Goal: Task Accomplishment & Management: Complete application form

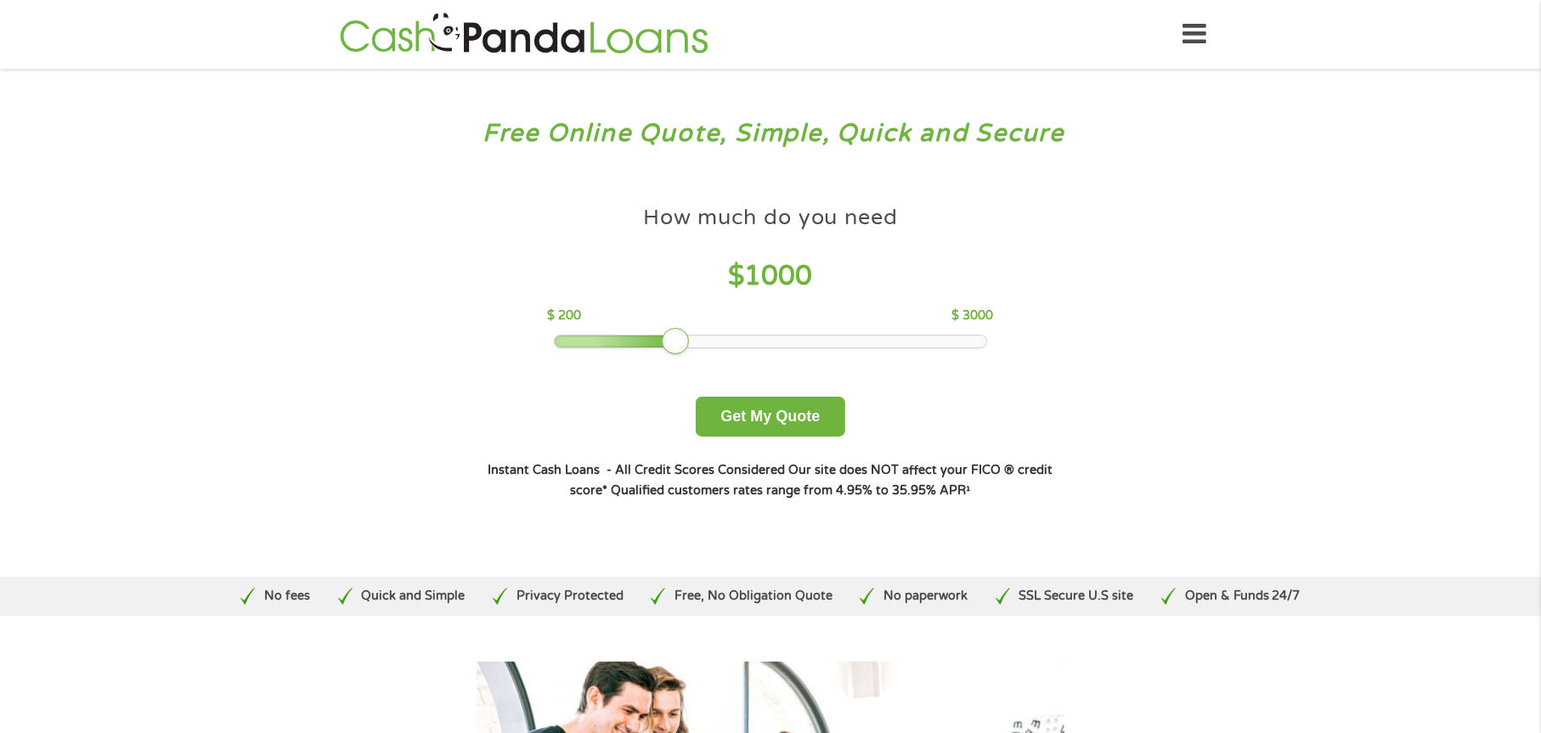
click at [614, 338] on div at bounding box center [616, 342] width 123 height 12
click at [793, 415] on button "Get My Quote" at bounding box center [770, 417] width 149 height 40
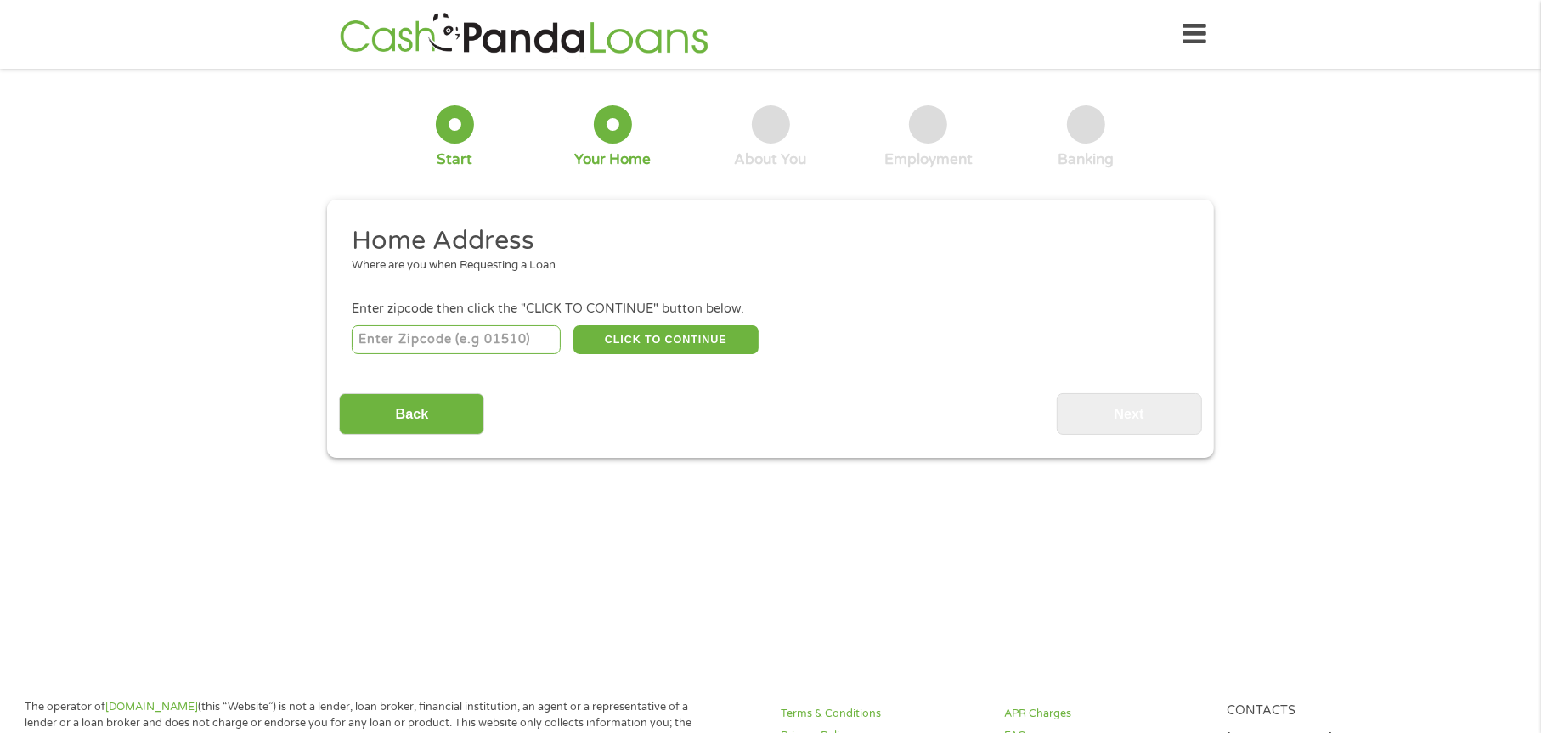
click at [471, 345] on input "number" at bounding box center [457, 339] width 210 height 29
type input "78577"
click at [607, 341] on button "CLICK TO CONTINUE" at bounding box center [665, 339] width 185 height 29
type input "78577"
type input "[PERSON_NAME]"
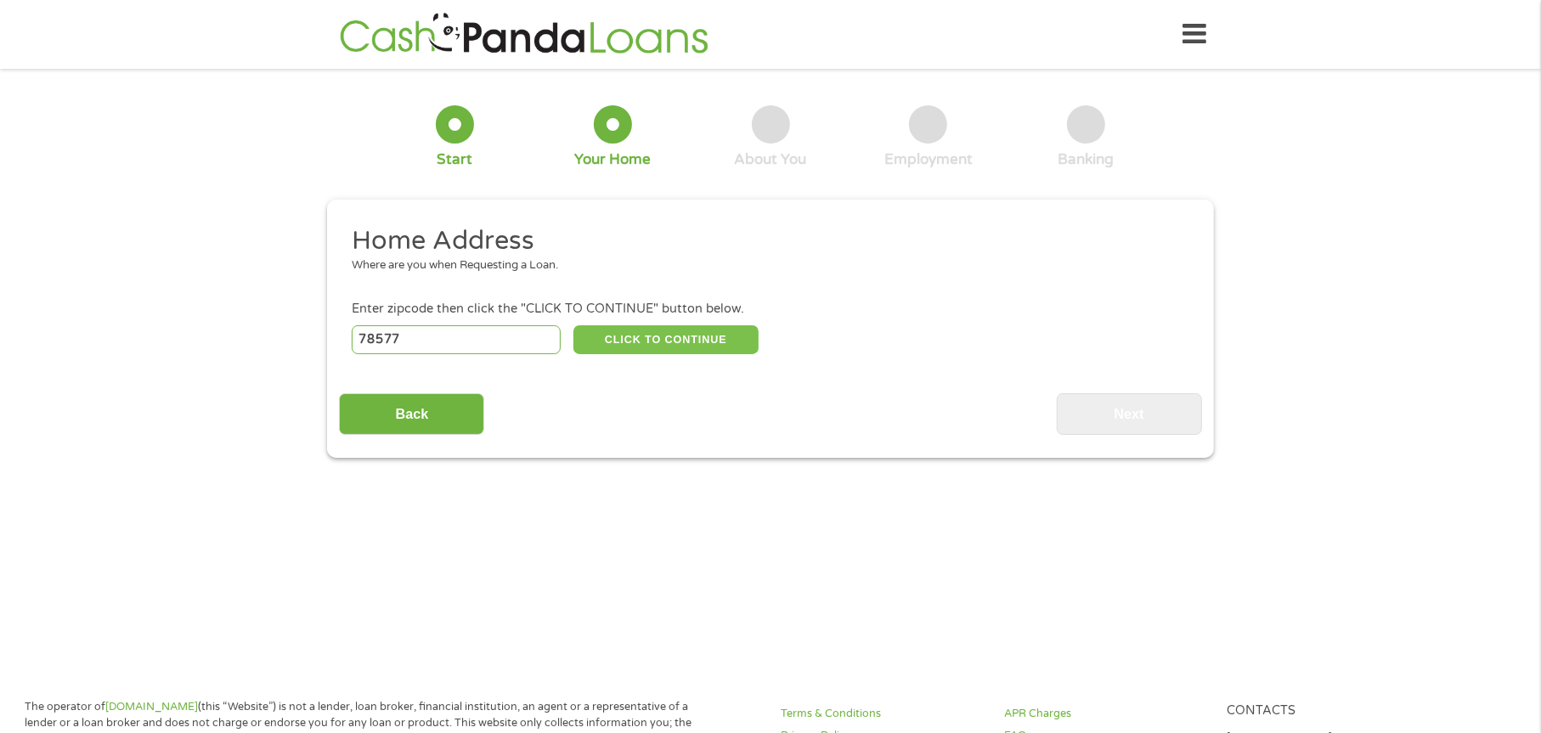
select select "[US_STATE]"
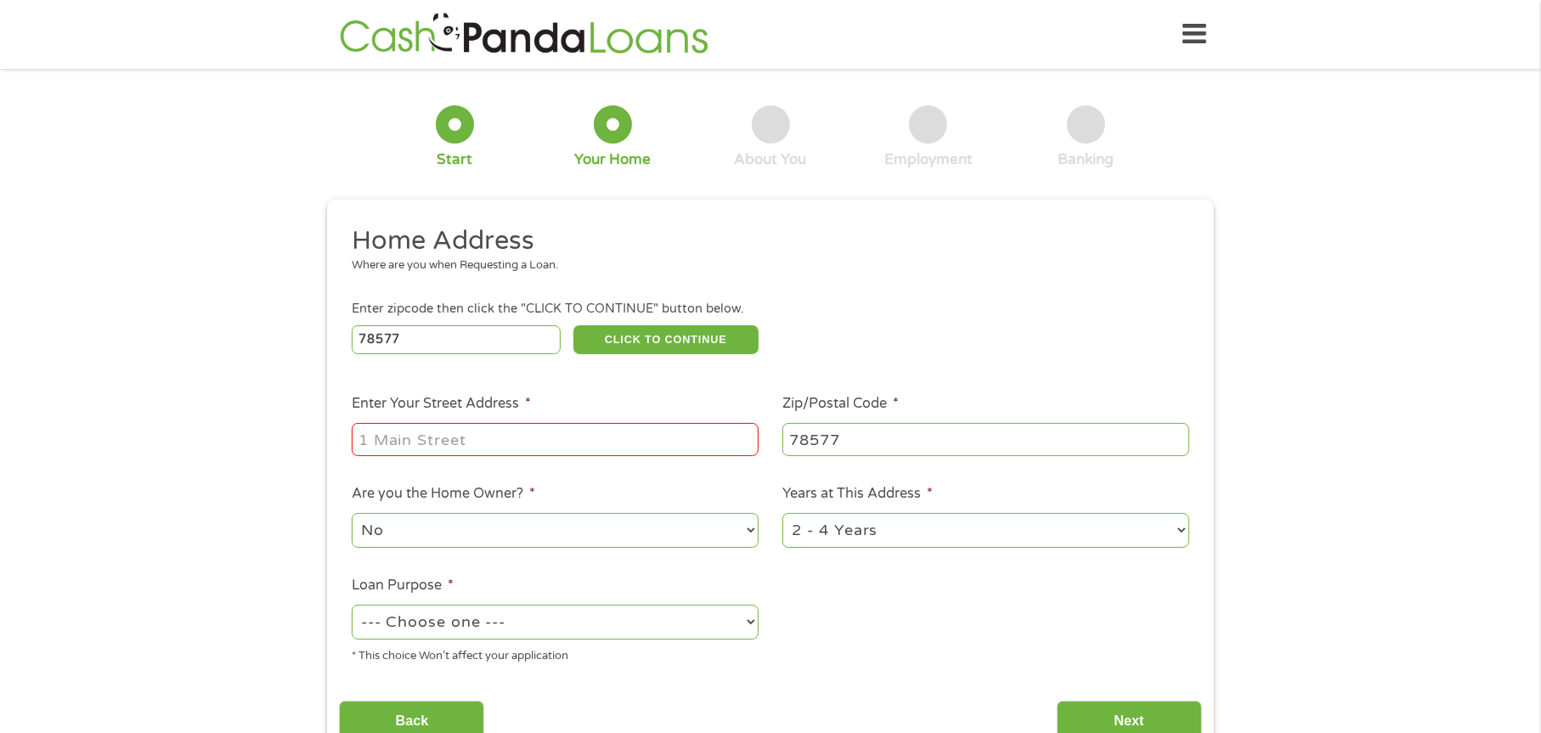
click at [493, 448] on input "Enter Your Street Address *" at bounding box center [555, 439] width 407 height 32
type input "122 E [PERSON_NAME]"
click at [650, 531] on select "No Yes" at bounding box center [555, 530] width 407 height 35
select select "yes"
click at [352, 513] on select "No Yes" at bounding box center [555, 530] width 407 height 35
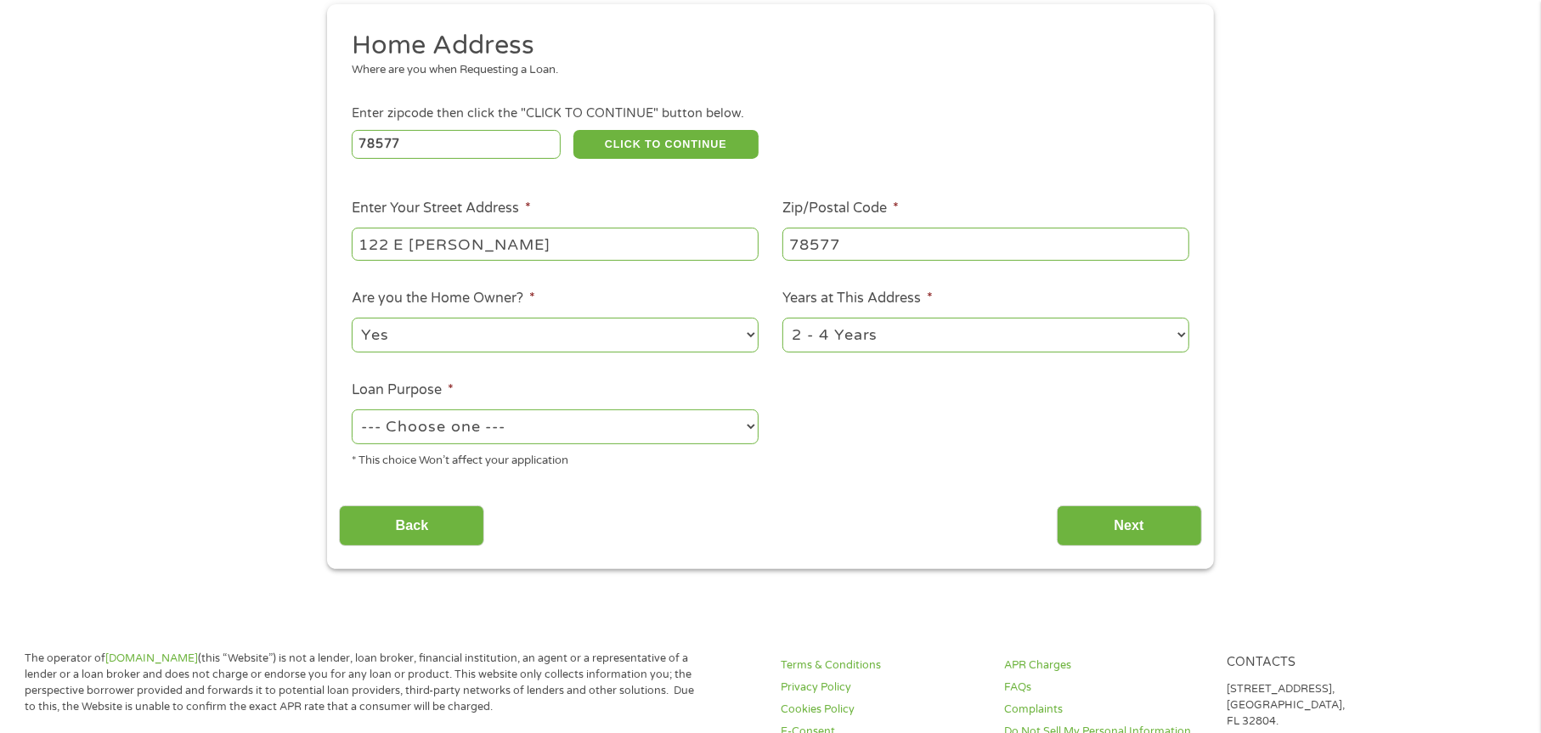
scroll to position [255, 0]
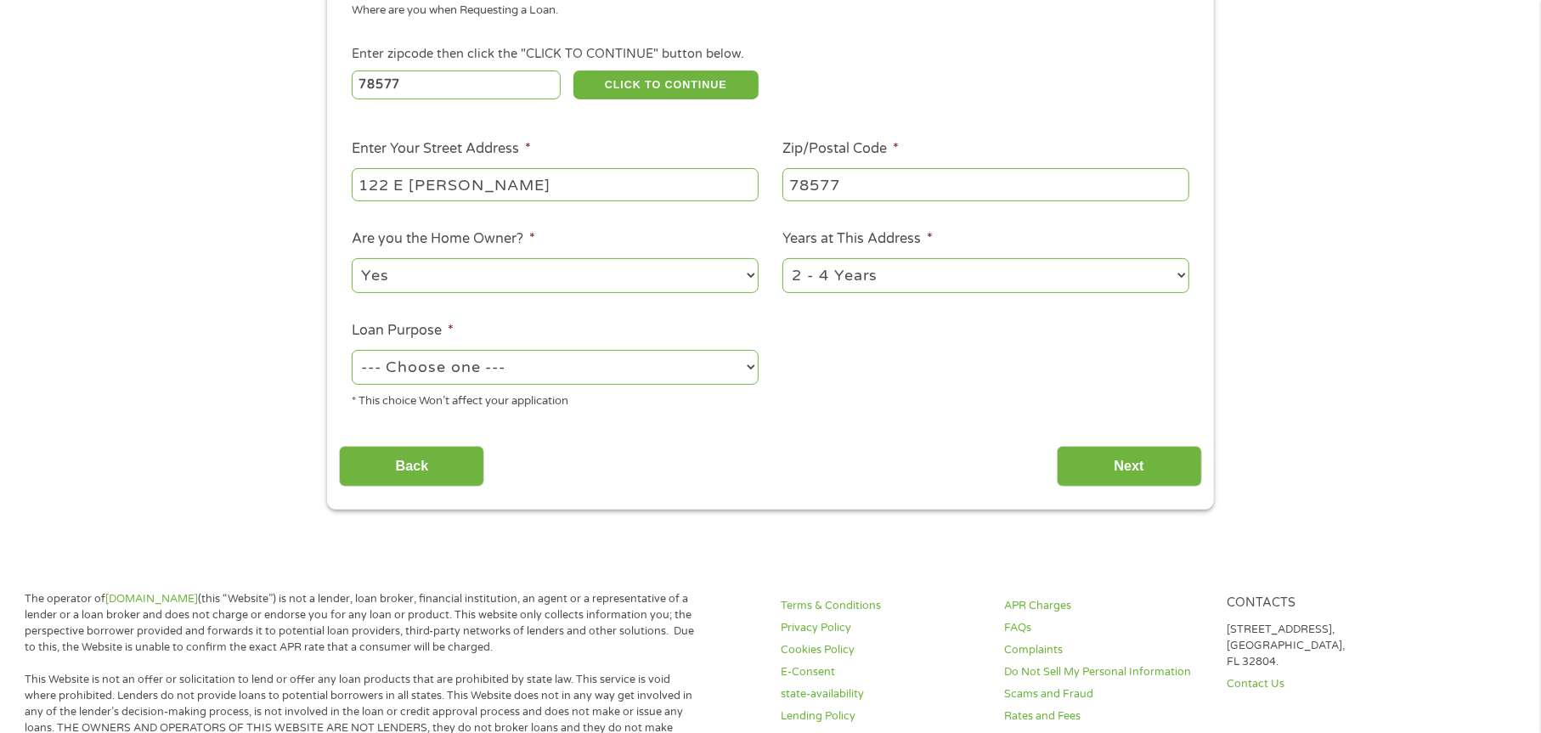
click at [862, 274] on select "1 Year or less 1 - 2 Years 2 - 4 Years Over 4 Years" at bounding box center [985, 275] width 407 height 35
select select "60months"
click at [782, 258] on select "1 Year or less 1 - 2 Years 2 - 4 Years Over 4 Years" at bounding box center [985, 275] width 407 height 35
click at [505, 364] on select "--- Choose one --- Pay Bills Debt Consolidation Home Improvement Major Purchase…" at bounding box center [555, 367] width 407 height 35
select select "paybills"
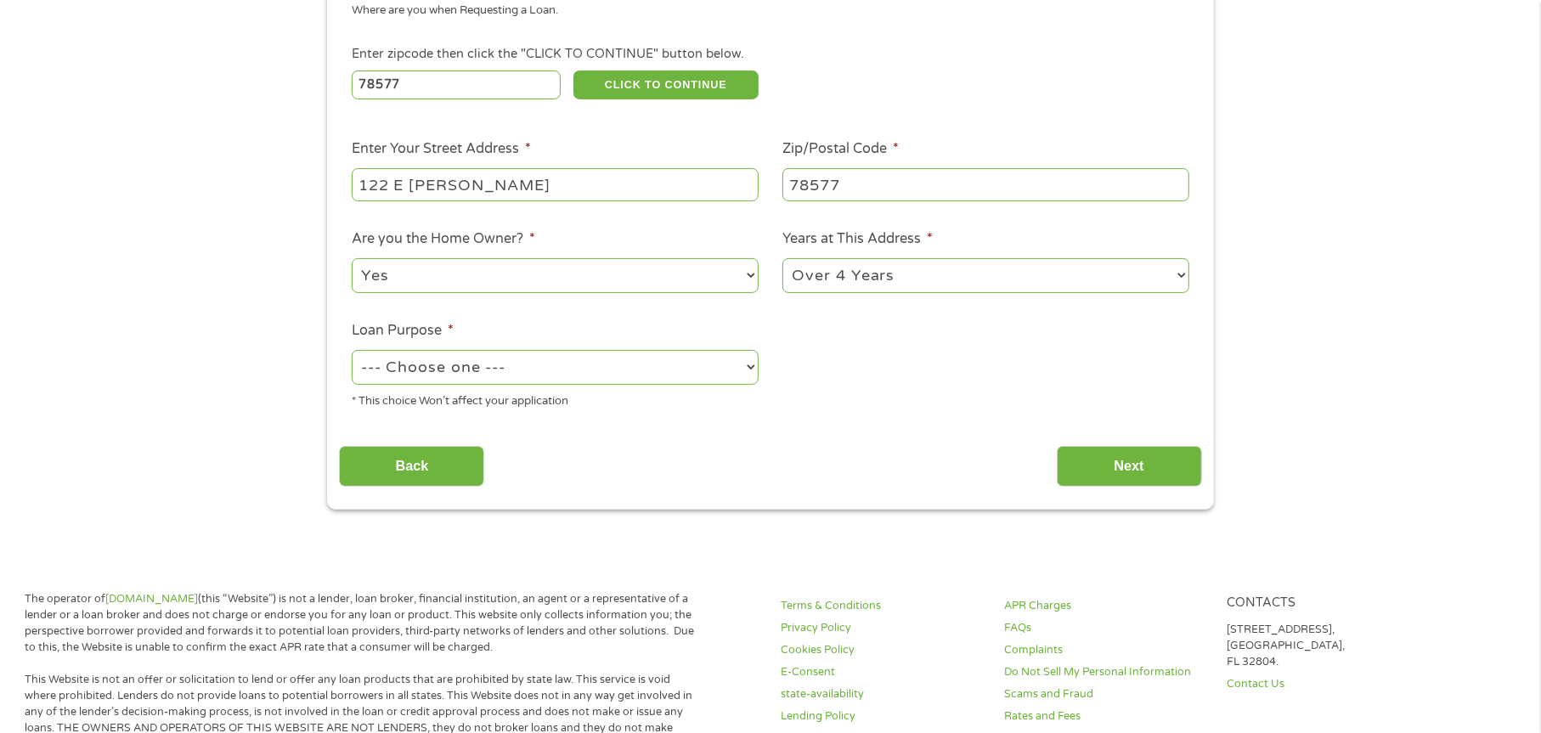
click at [352, 350] on select "--- Choose one --- Pay Bills Debt Consolidation Home Improvement Major Purchase…" at bounding box center [555, 367] width 407 height 35
click at [1113, 463] on input "Next" at bounding box center [1129, 467] width 145 height 42
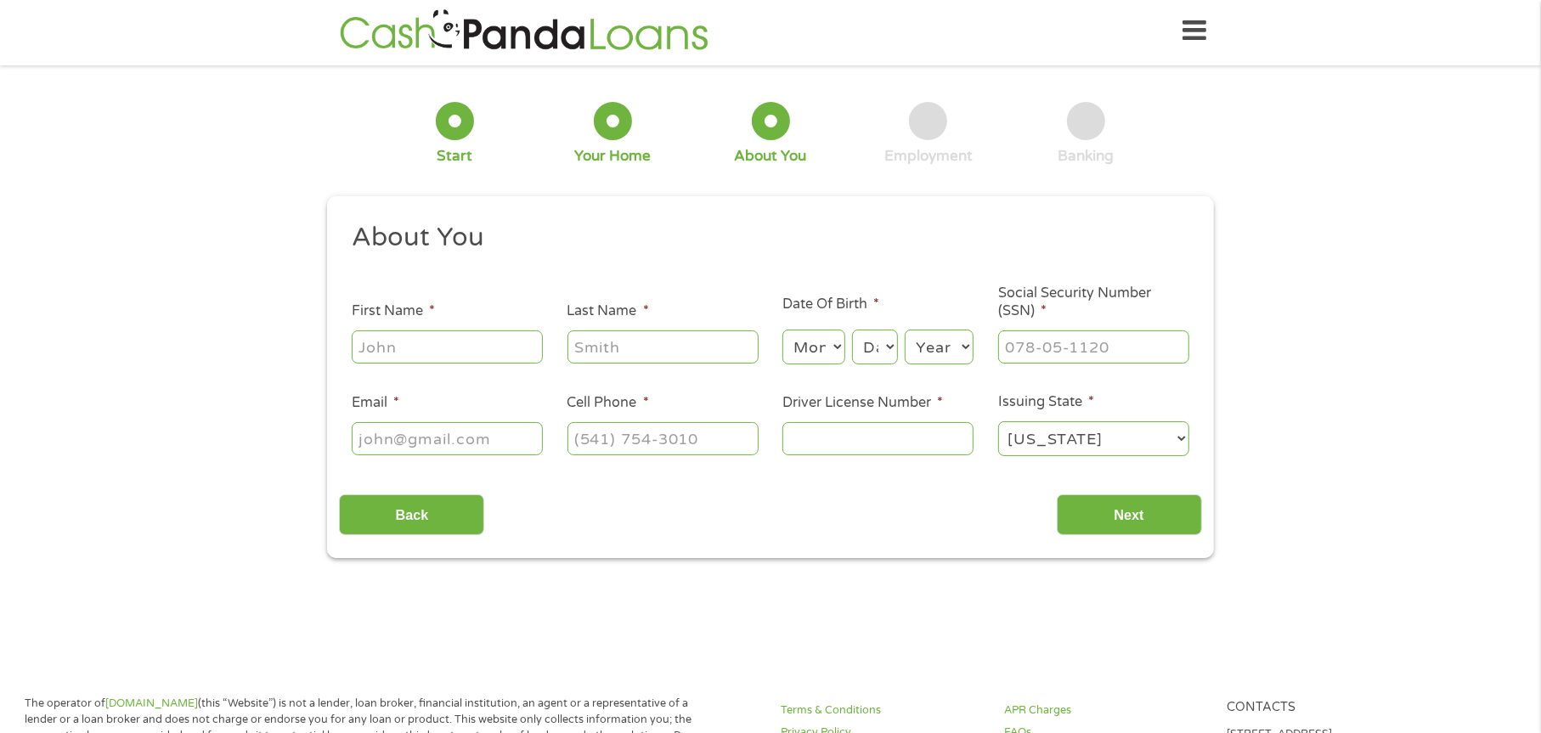
scroll to position [0, 0]
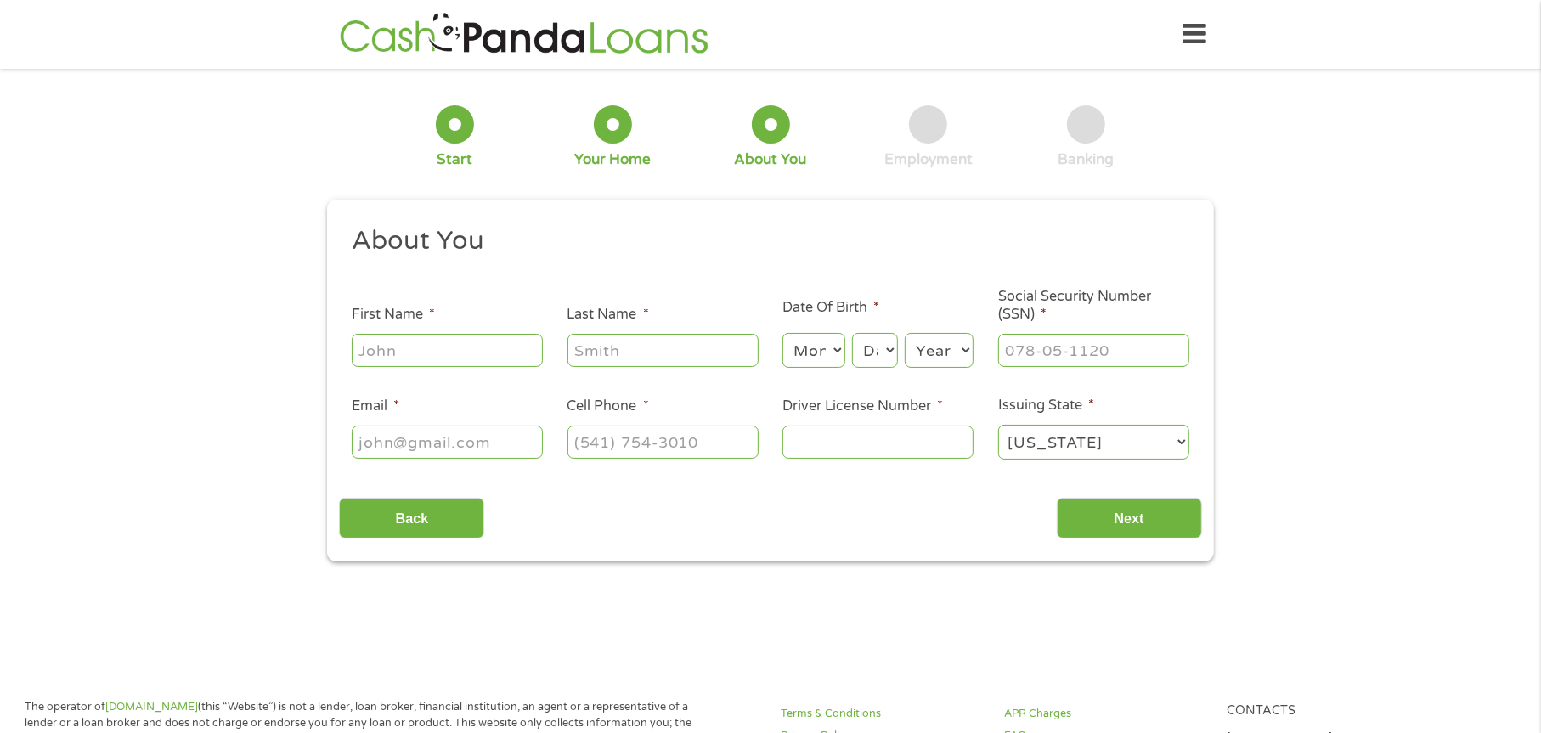
click at [447, 341] on input "First Name *" at bounding box center [447, 350] width 191 height 32
type input "[PERSON_NAME]"
click at [803, 364] on select "Month 1 2 3 4 5 6 7 8 9 10 11 12" at bounding box center [813, 350] width 62 height 35
select select "10"
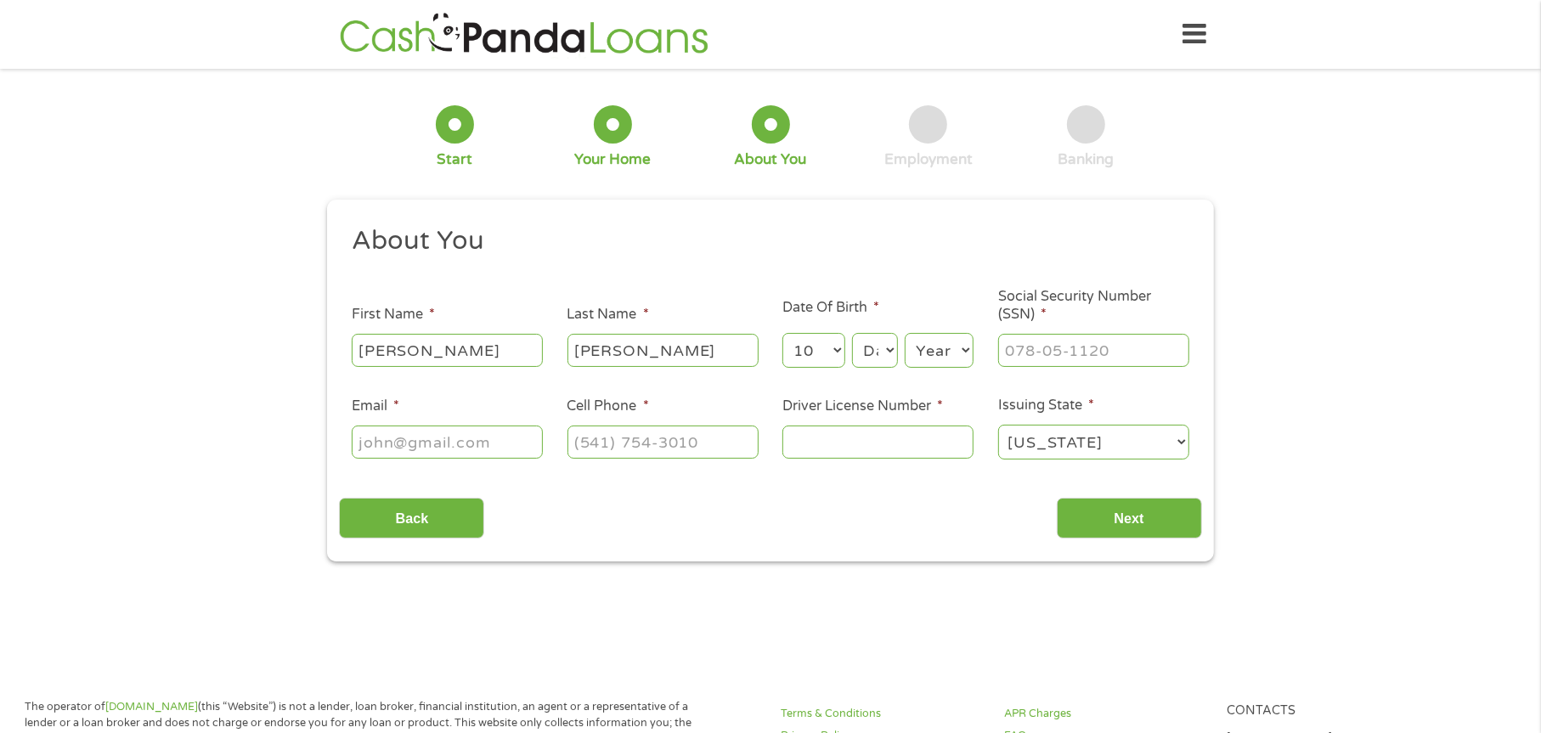
click at [782, 333] on select "Month 1 2 3 4 5 6 7 8 9 10 11 12" at bounding box center [813, 350] width 62 height 35
click at [855, 342] on select "Day 1 2 3 4 5 6 7 8 9 10 11 12 13 14 15 16 17 18 19 20 21 22 23 24 25 26 27 28 …" at bounding box center [875, 350] width 46 height 35
select select "23"
click at [852, 333] on select "Day 1 2 3 4 5 6 7 8 9 10 11 12 13 14 15 16 17 18 19 20 21 22 23 24 25 26 27 28 …" at bounding box center [875, 350] width 46 height 35
click at [949, 351] on select "Year [DATE] 2006 2005 2004 2003 2002 2001 2000 1999 1998 1997 1996 1995 1994 19…" at bounding box center [939, 350] width 69 height 35
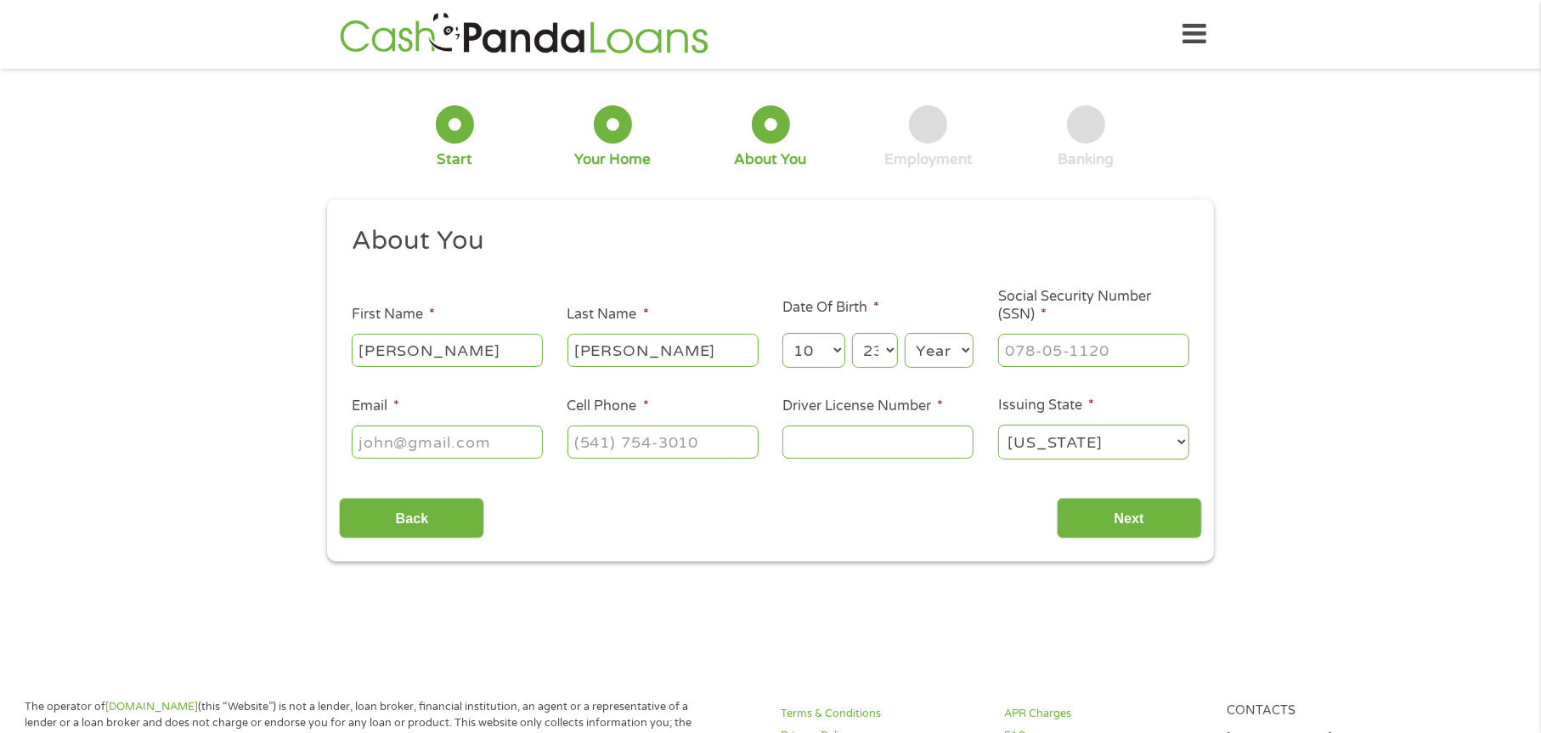
select select "1967"
click at [905, 333] on select "Year [DATE] 2006 2005 2004 2003 2002 2001 2000 1999 1998 1997 1996 1995 1994 19…" at bounding box center [939, 350] width 69 height 35
click at [1043, 347] on input "___-__-____" at bounding box center [1093, 350] width 191 height 32
type input "640-08-1026"
click at [426, 444] on input "Email *" at bounding box center [447, 442] width 191 height 32
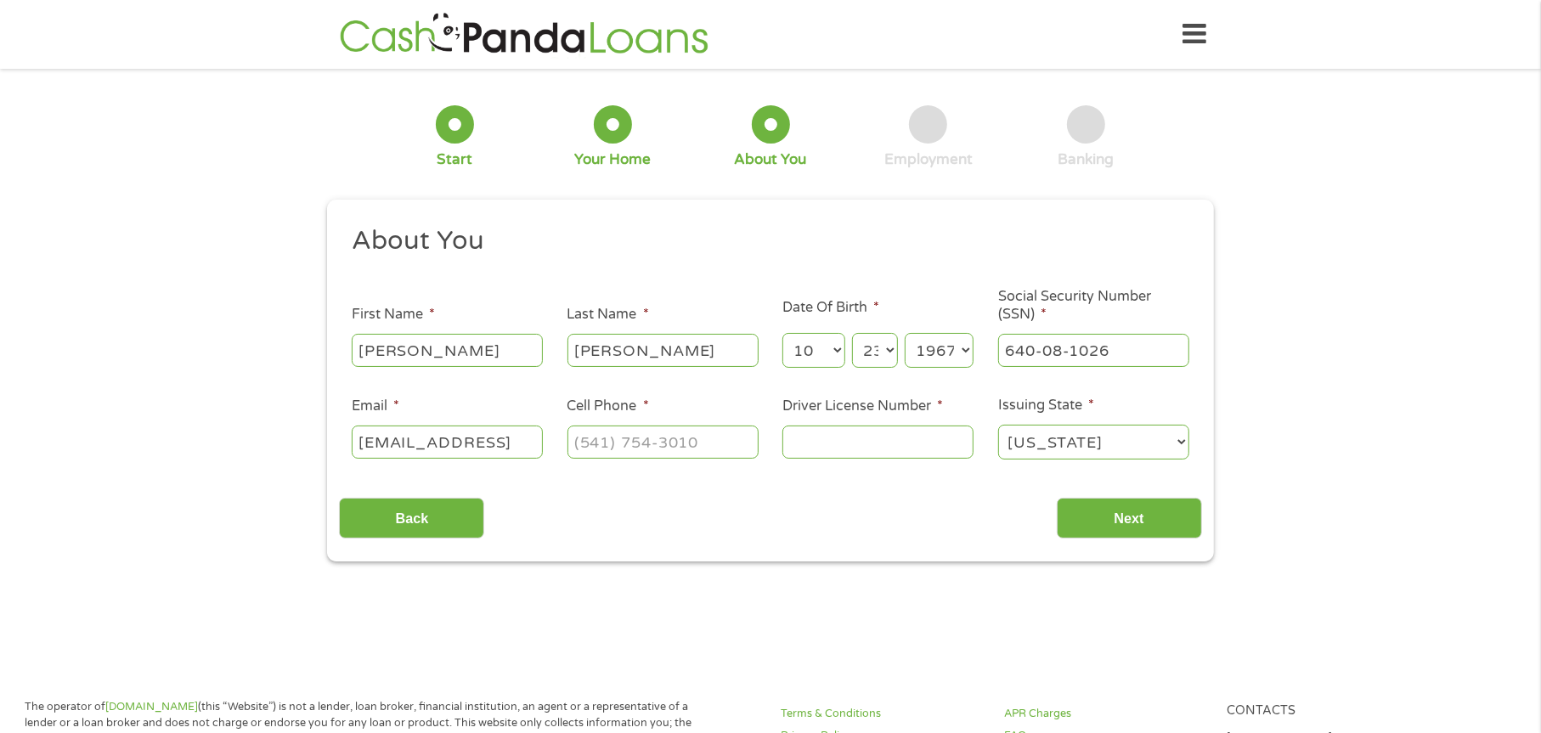
scroll to position [0, 14]
type input "[EMAIL_ADDRESS]"
click at [673, 448] on input "(___) ___-____" at bounding box center [662, 442] width 191 height 32
type input "[PHONE_NUMBER]"
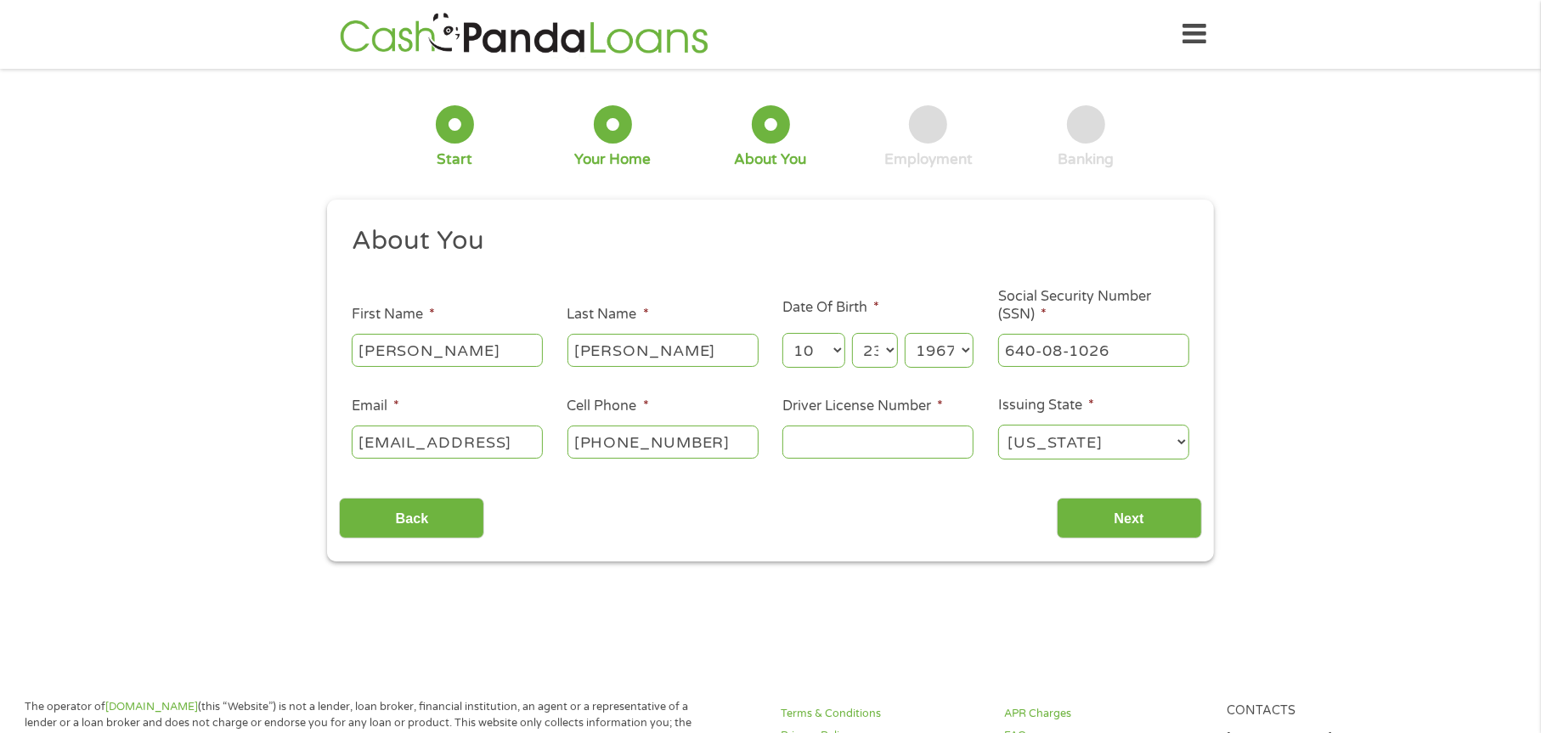
click at [833, 445] on input "Driver License Number *" at bounding box center [877, 442] width 191 height 32
type input "05458072"
click at [1078, 516] on input "Next" at bounding box center [1129, 519] width 145 height 42
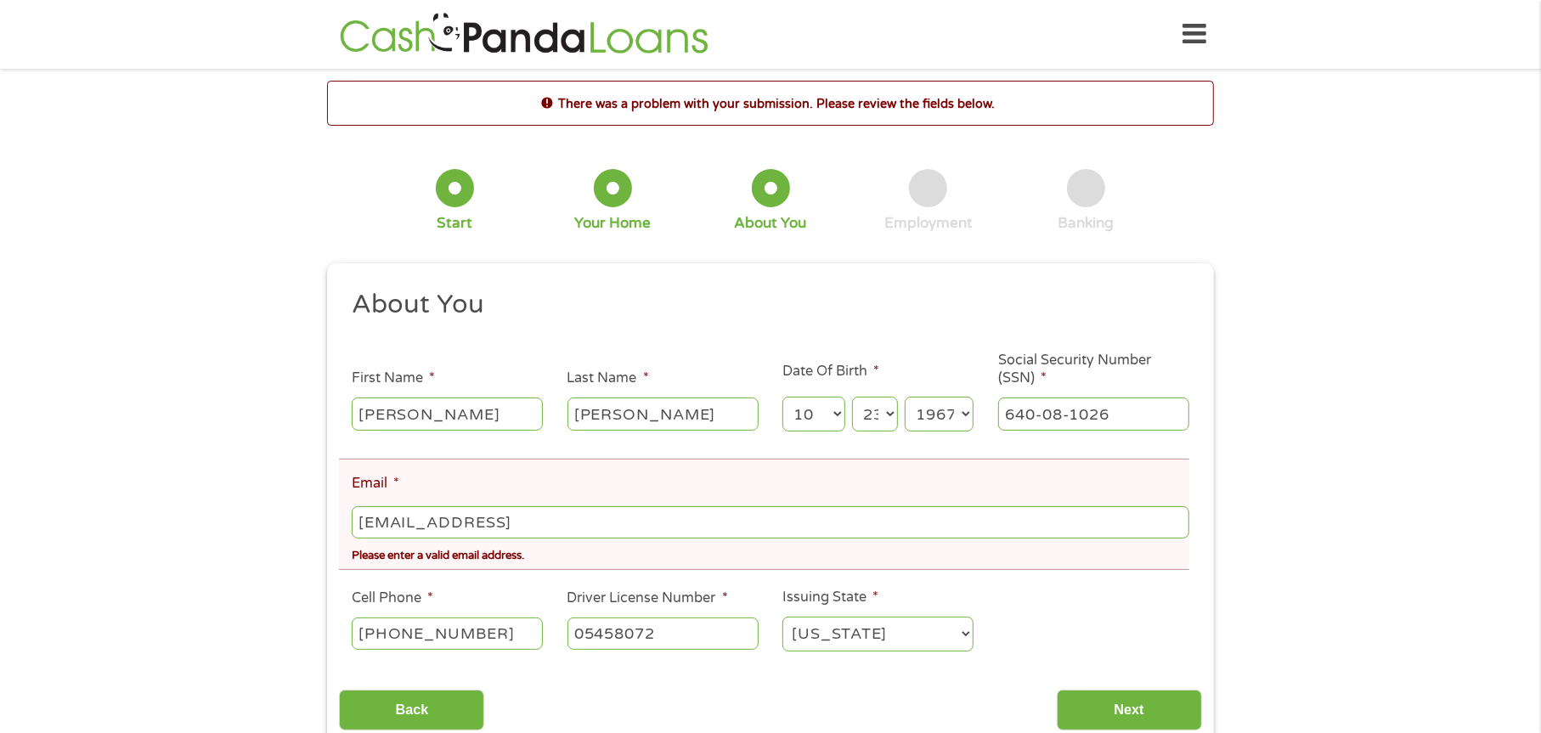
click at [578, 521] on input "[EMAIL_ADDRESS]" at bounding box center [771, 522] width 838 height 32
type input "[EMAIL_ADDRESS][DOMAIN_NAME]"
click at [1159, 712] on input "Next" at bounding box center [1129, 711] width 145 height 42
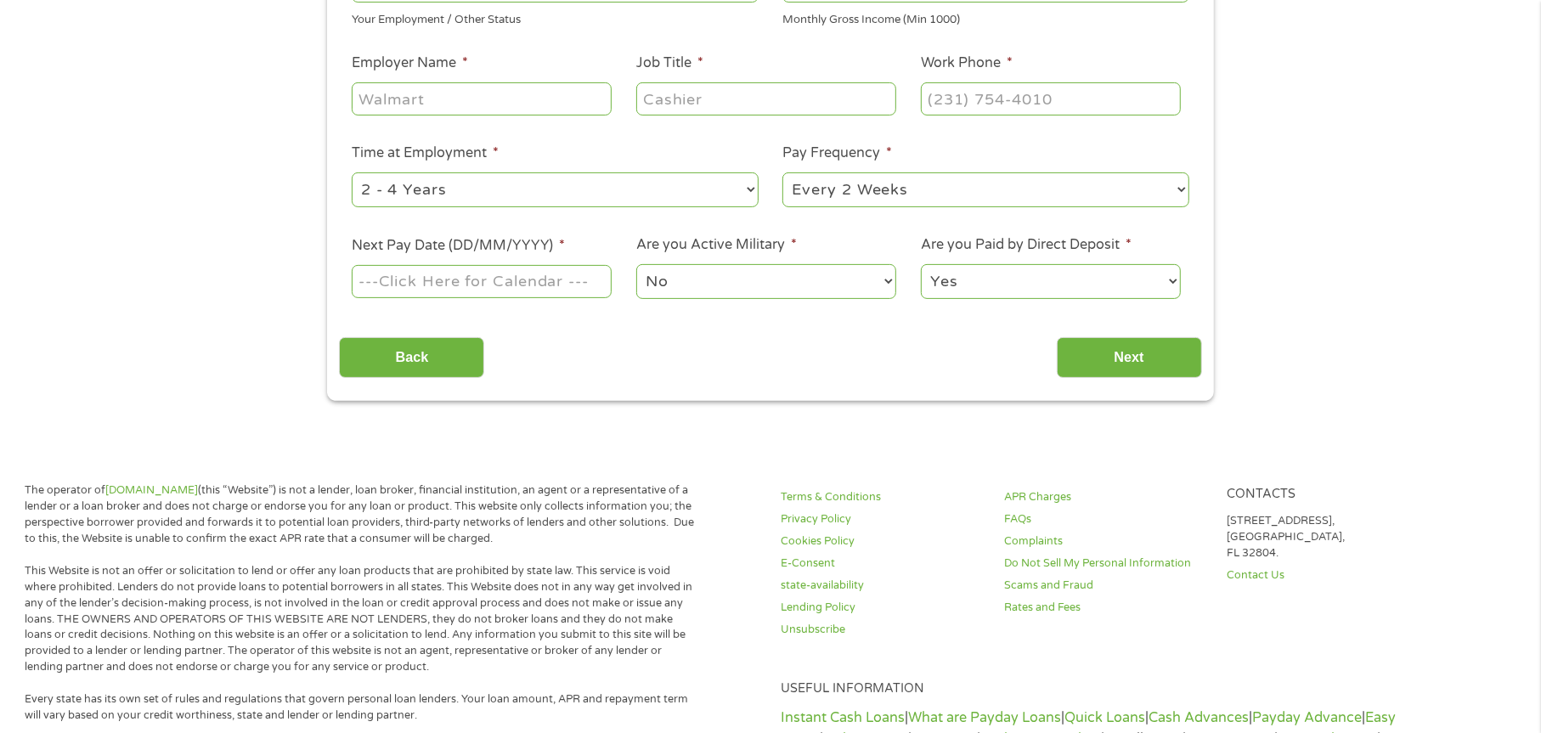
scroll to position [425, 0]
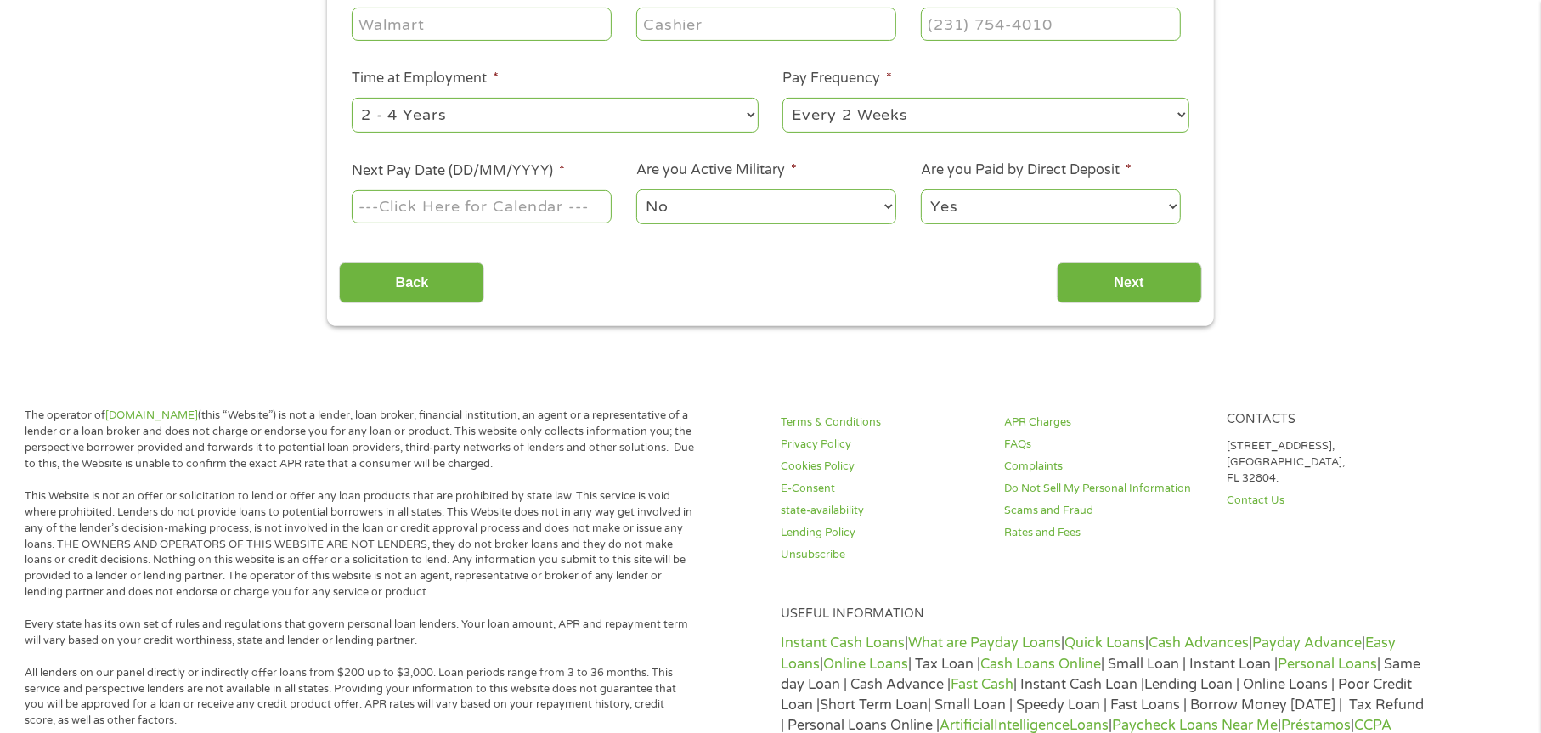
click at [539, 204] on input "Next Pay Date (DD/MM/YYYY) *" at bounding box center [482, 206] width 260 height 32
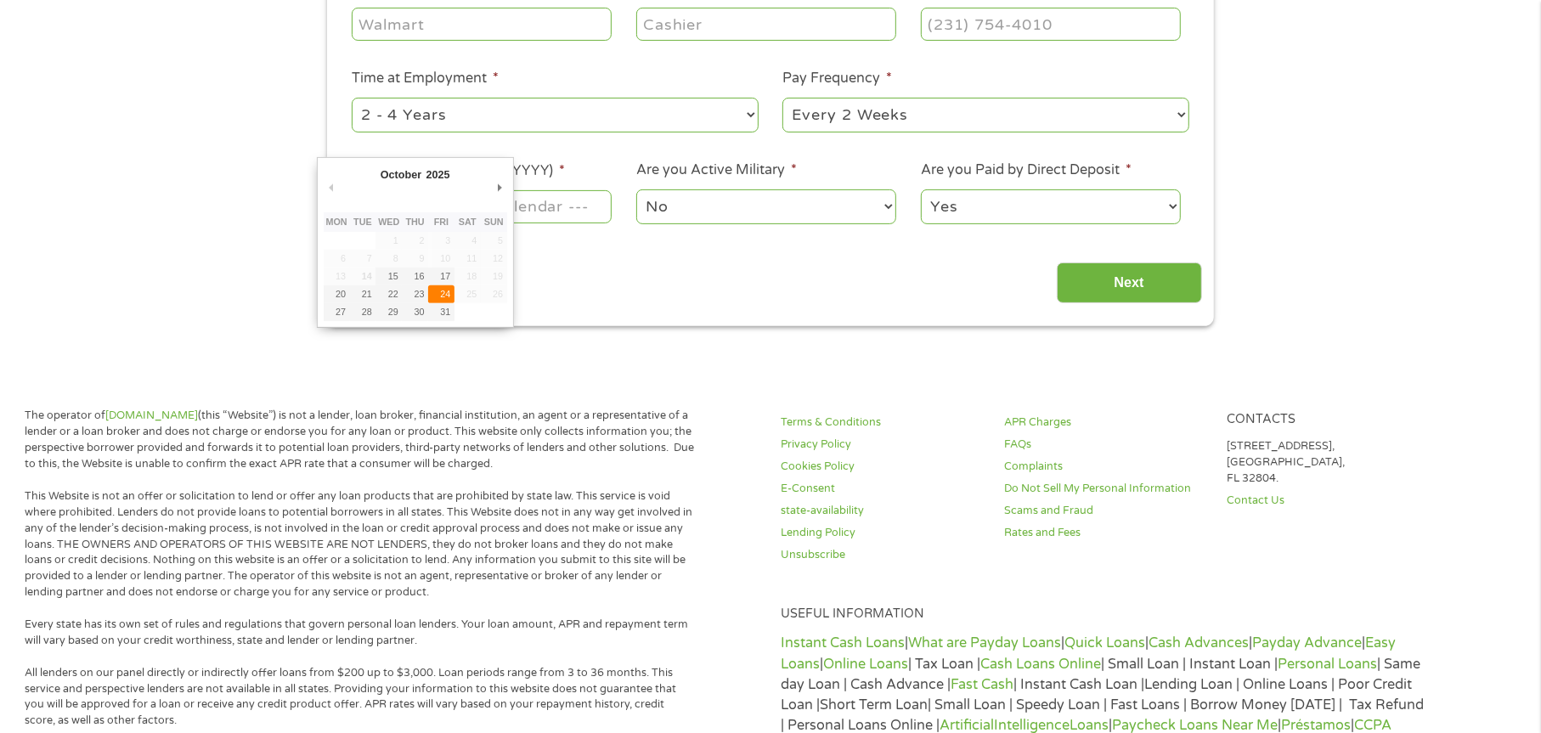
type input "[DATE]"
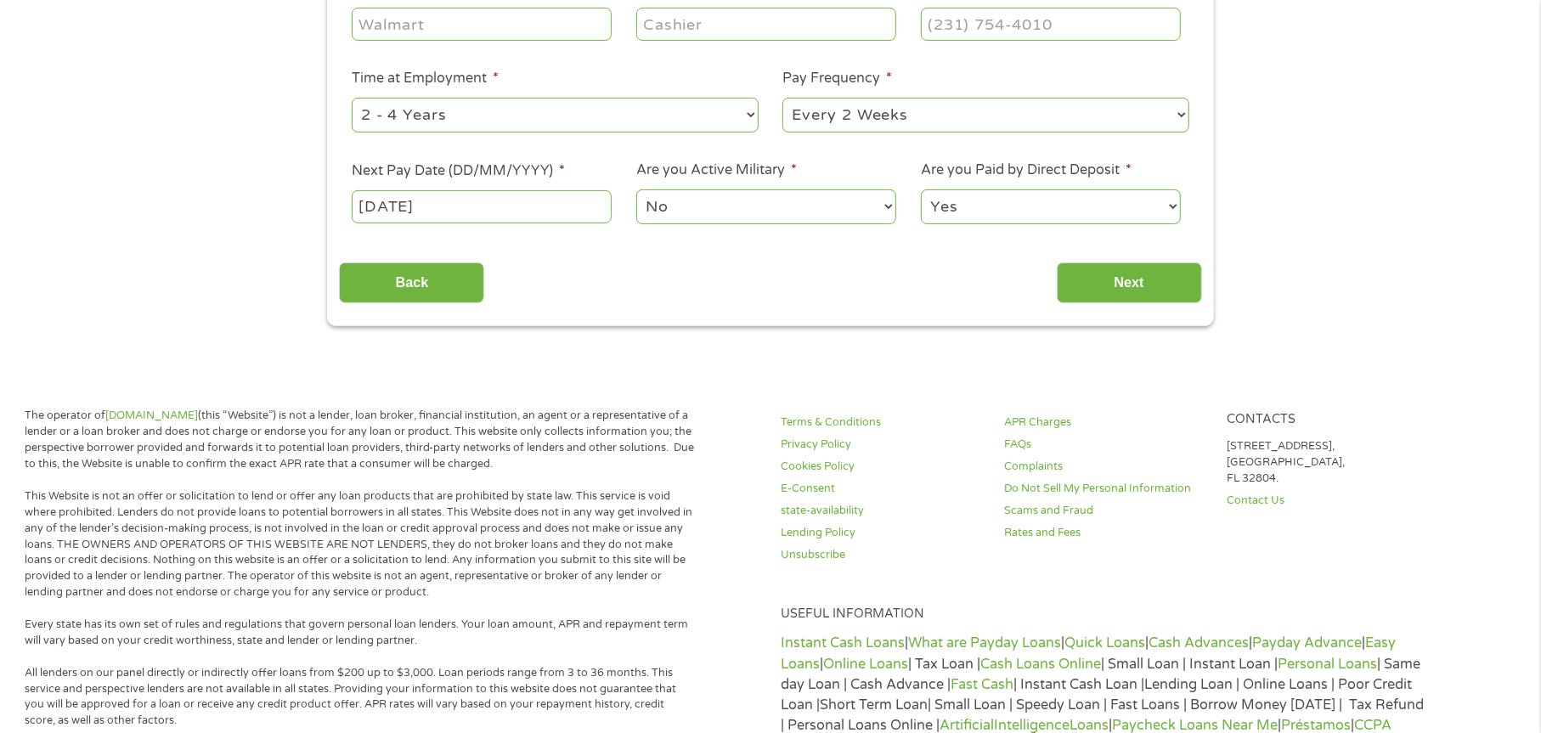
click at [1098, 211] on select "Yes No" at bounding box center [1051, 206] width 260 height 35
drag, startPoint x: 1143, startPoint y: 275, endPoint x: 1149, endPoint y: 284, distance: 10.9
click at [1147, 286] on input "Next" at bounding box center [1129, 284] width 145 height 42
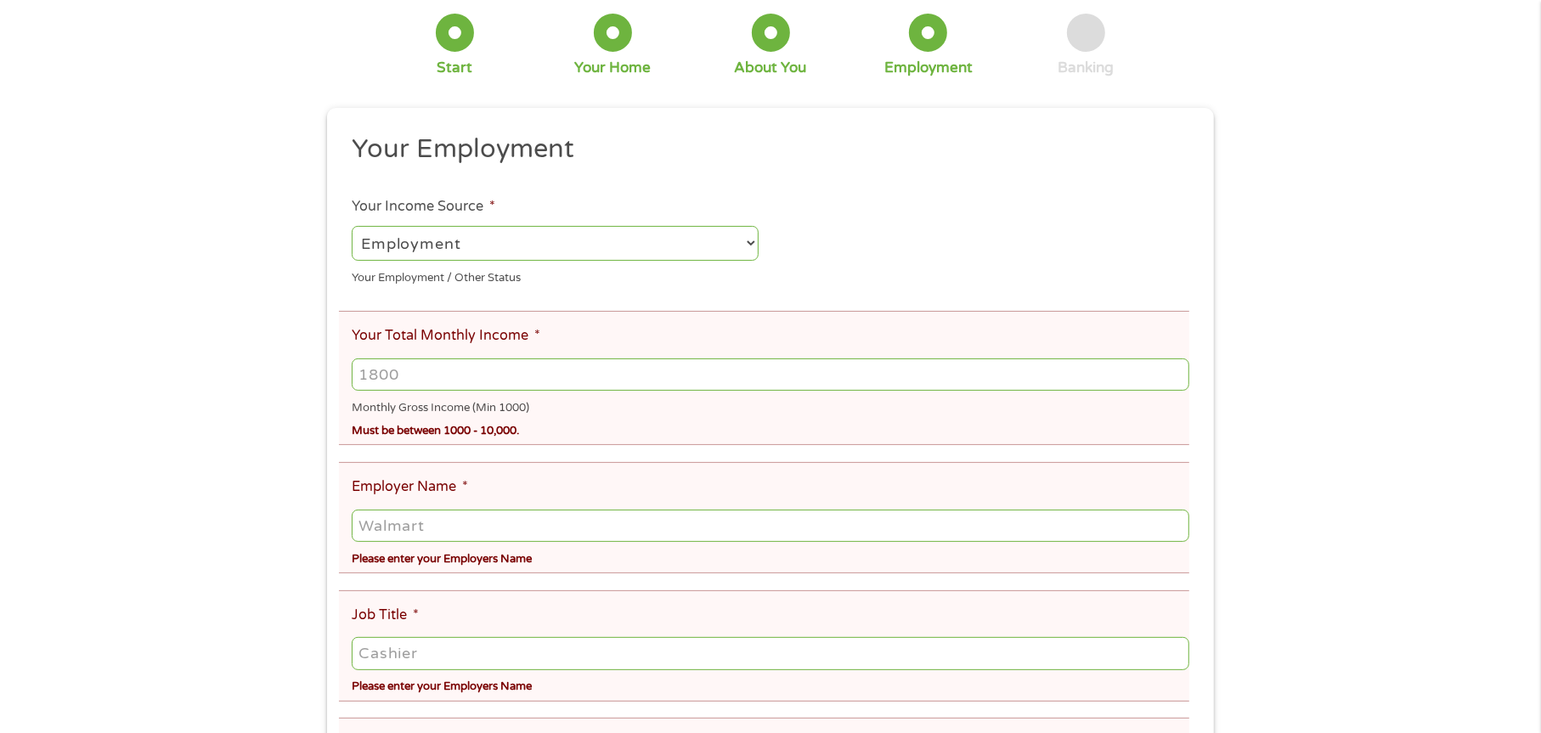
scroll to position [255, 0]
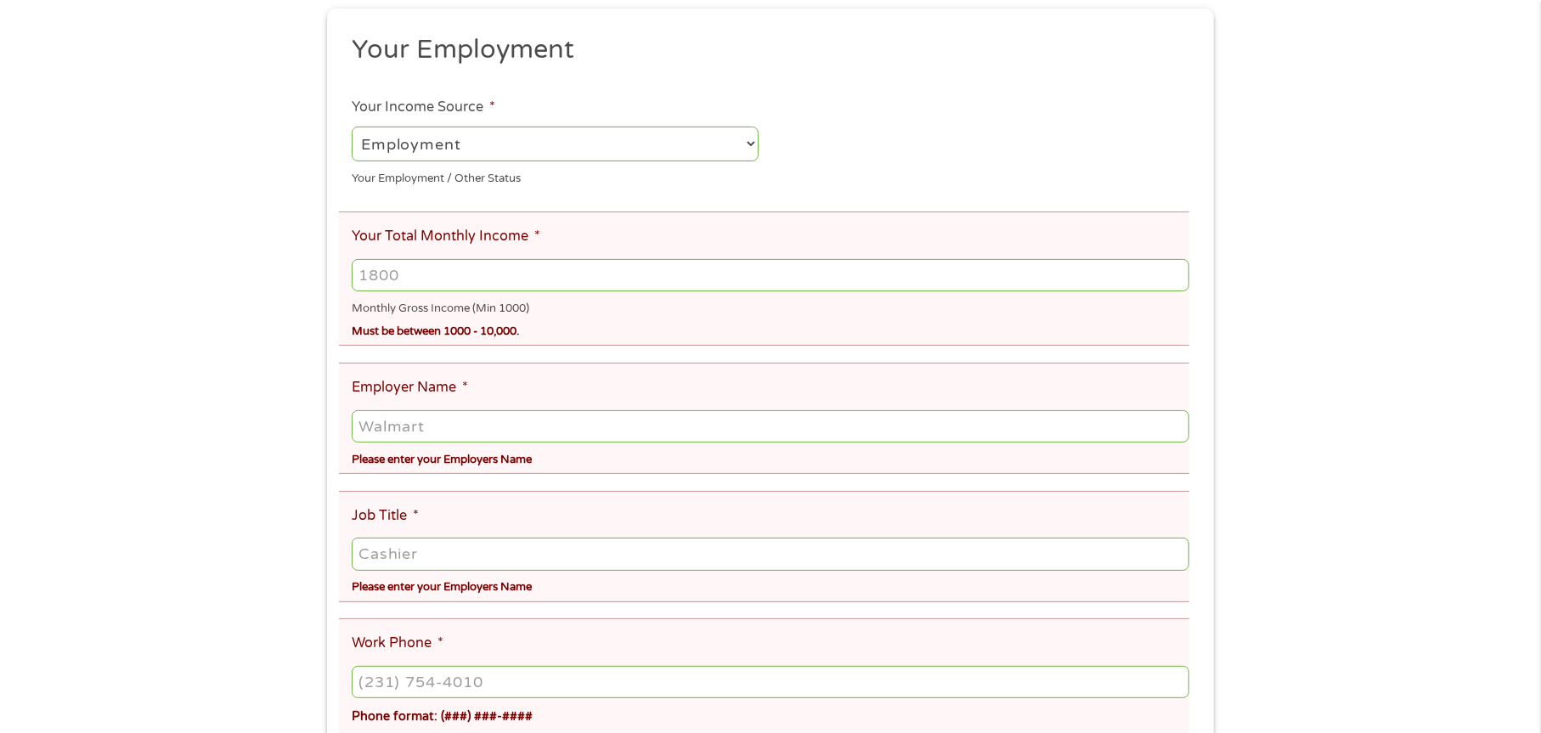
click at [404, 274] on input "Your Total Monthly Income *" at bounding box center [771, 275] width 838 height 32
type input "3100"
click at [423, 422] on input "Employer Name *" at bounding box center [771, 426] width 838 height 32
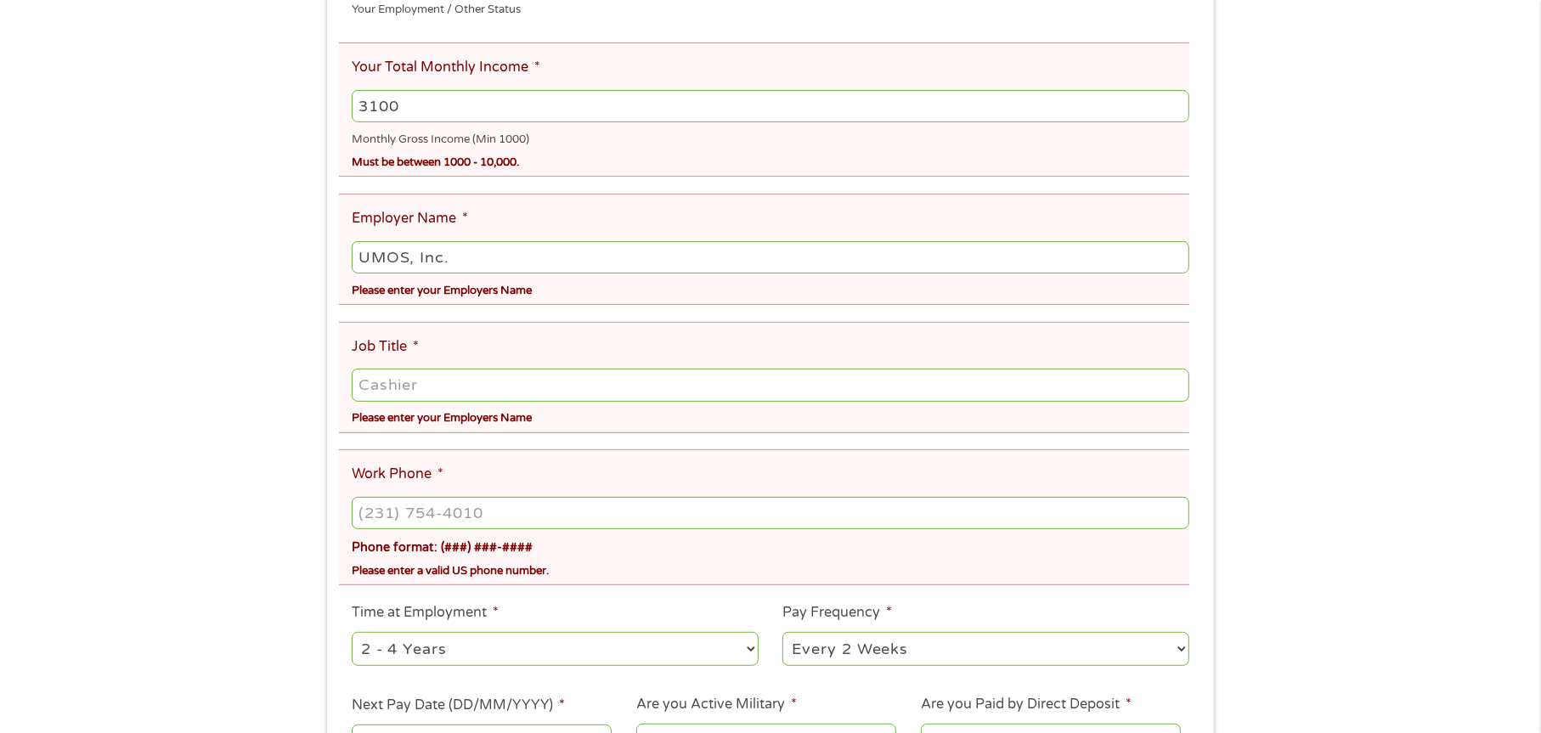
scroll to position [425, 0]
type input "UMOS, Inc."
click at [483, 372] on input "Job Title *" at bounding box center [771, 384] width 838 height 32
type input "CACFP Manager"
click at [471, 506] on input "(___) ___-____" at bounding box center [771, 512] width 838 height 32
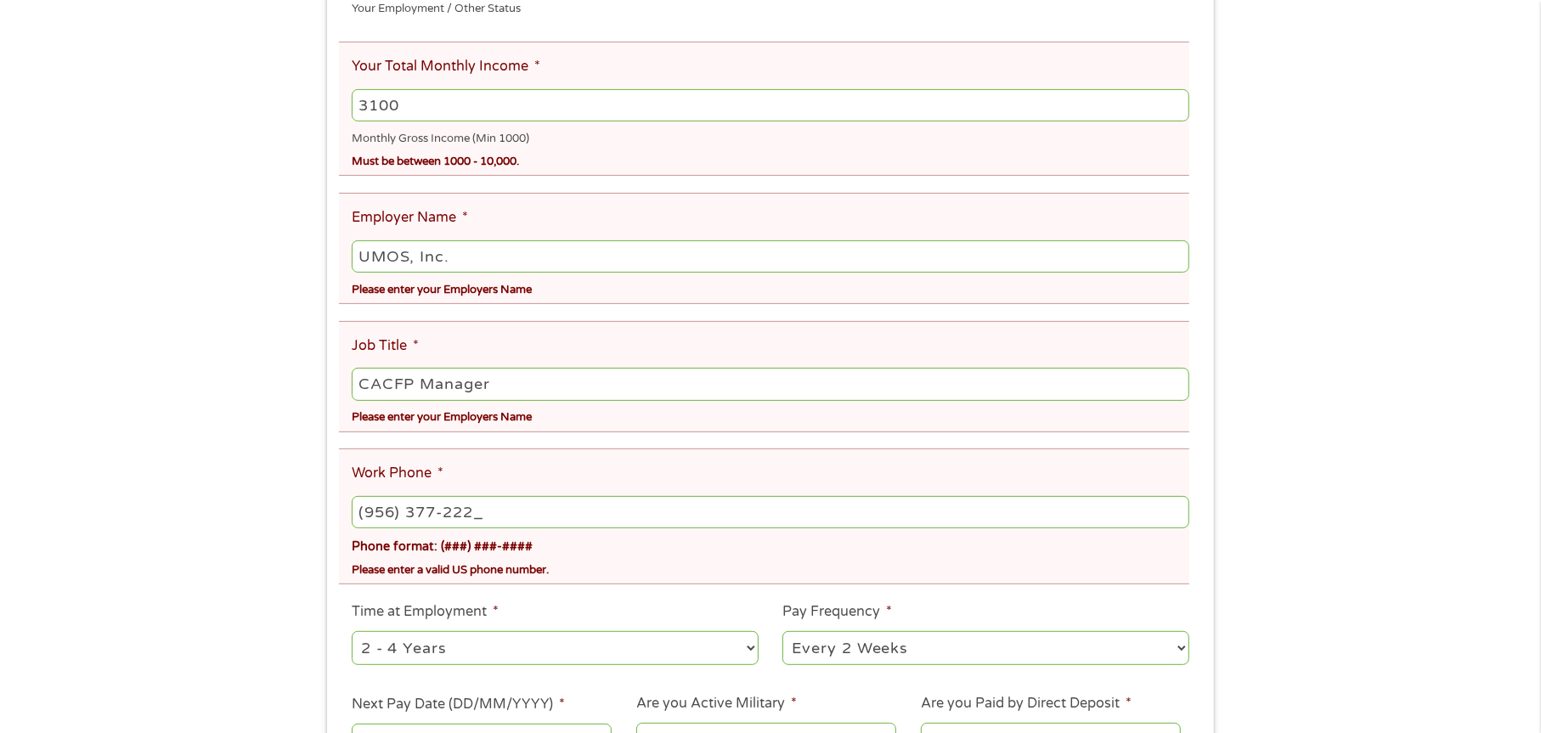
type input "[PHONE_NUMBER]"
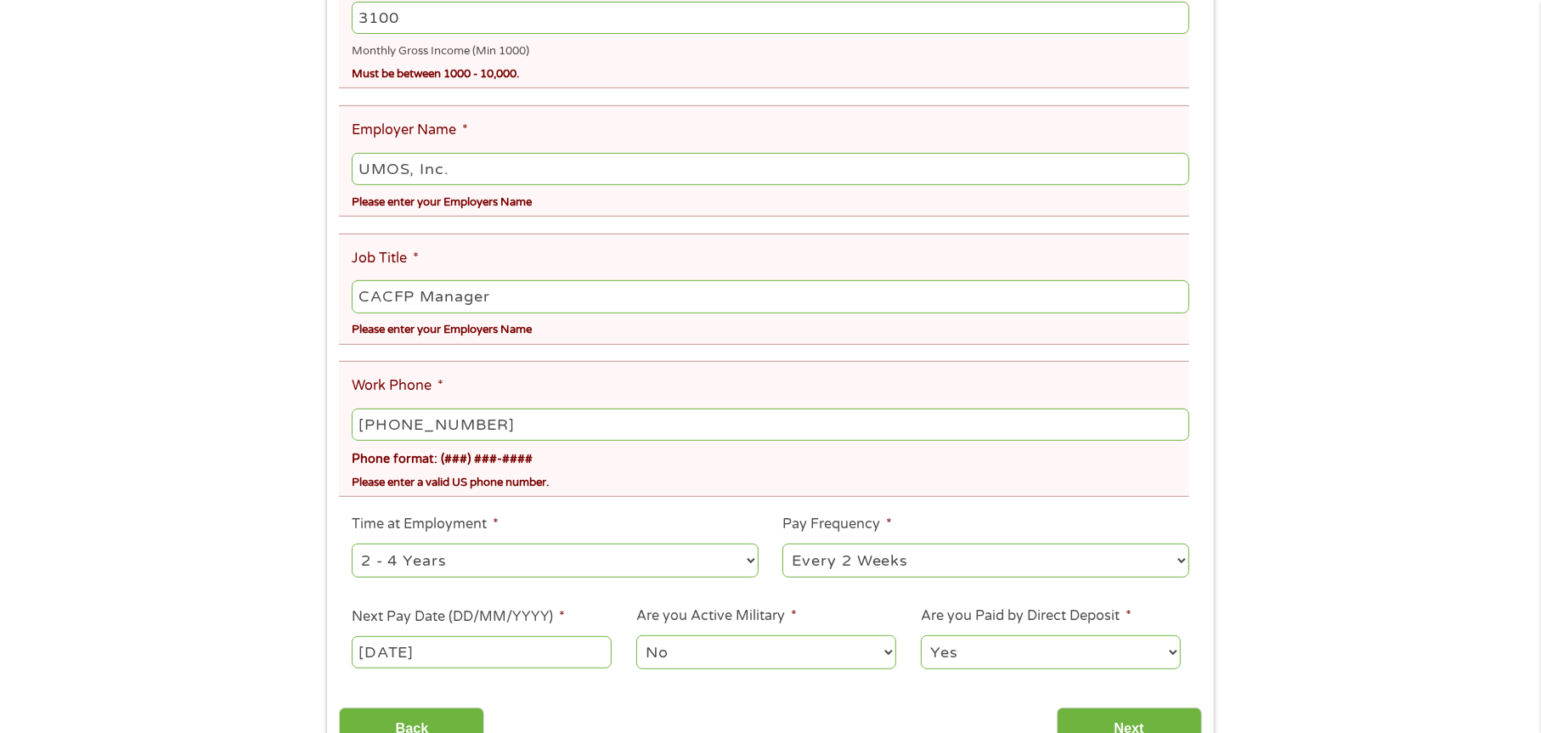
scroll to position [595, 0]
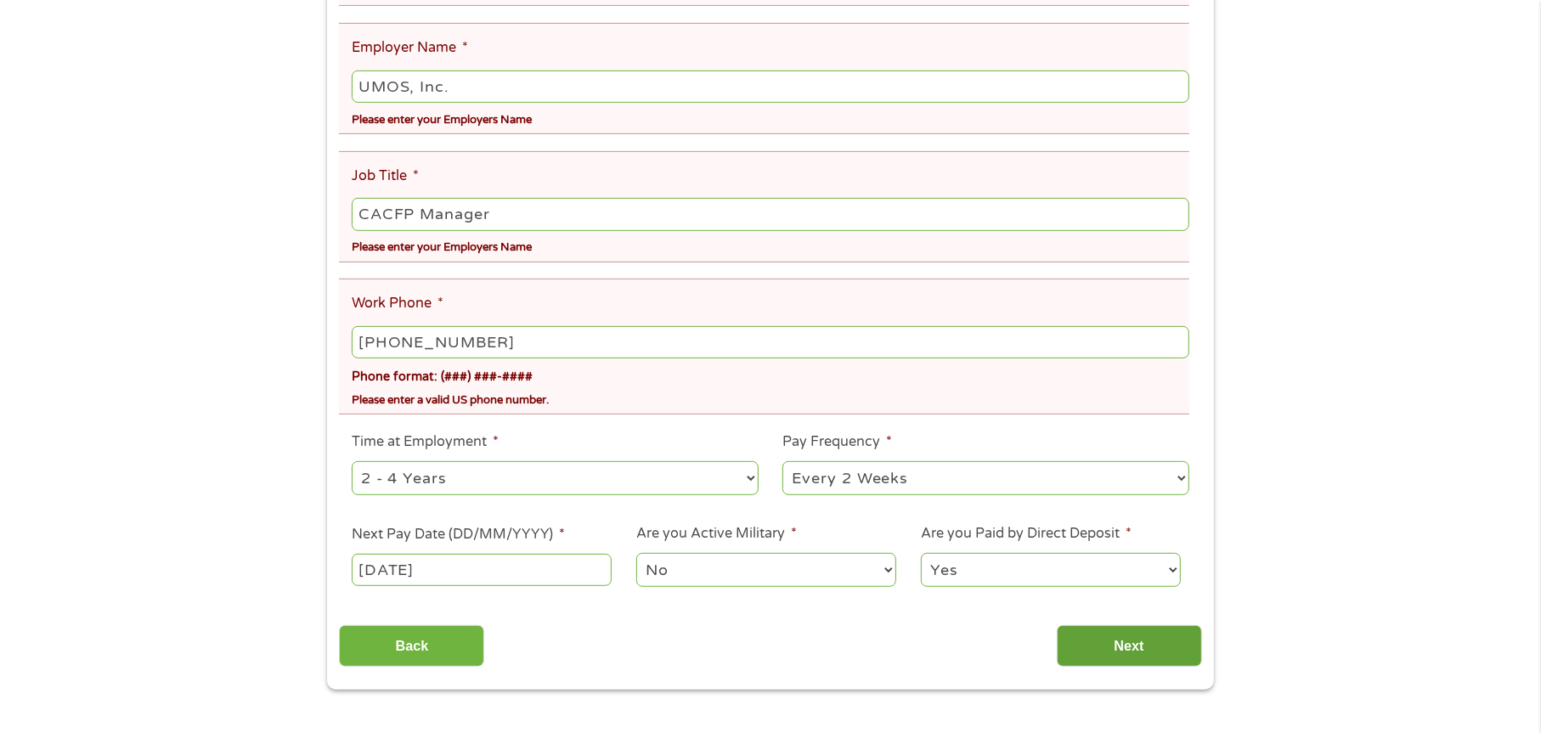
click at [1107, 638] on input "Next" at bounding box center [1129, 646] width 145 height 42
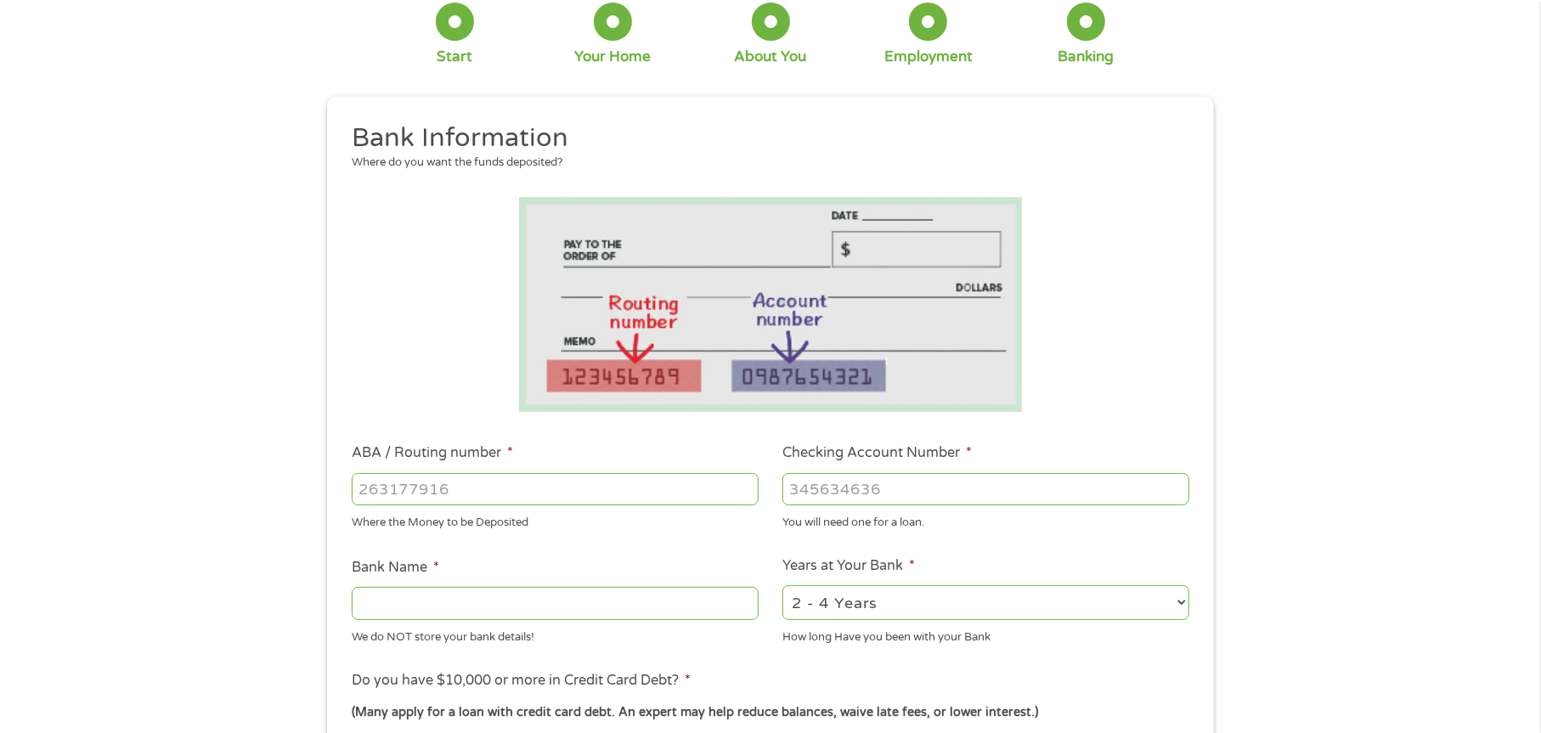
scroll to position [425, 0]
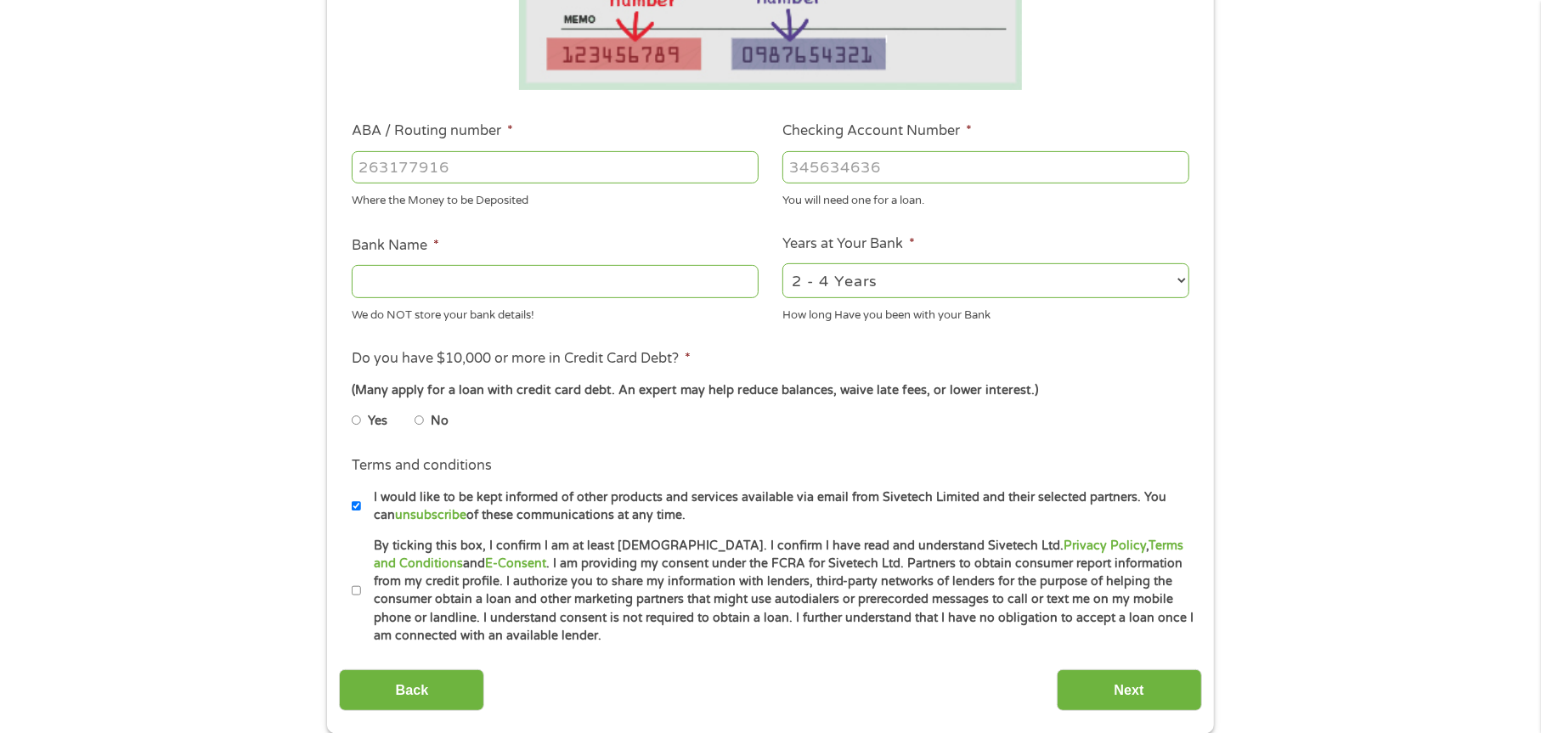
click at [421, 415] on input "No" at bounding box center [420, 420] width 10 height 27
radio input "true"
click at [348, 507] on li "Terms and conditions I would like to be kept informed of other products and ser…" at bounding box center [770, 489] width 862 height 69
click at [356, 505] on input "I would like to be kept informed of other products and services available via e…" at bounding box center [357, 506] width 10 height 27
checkbox input "false"
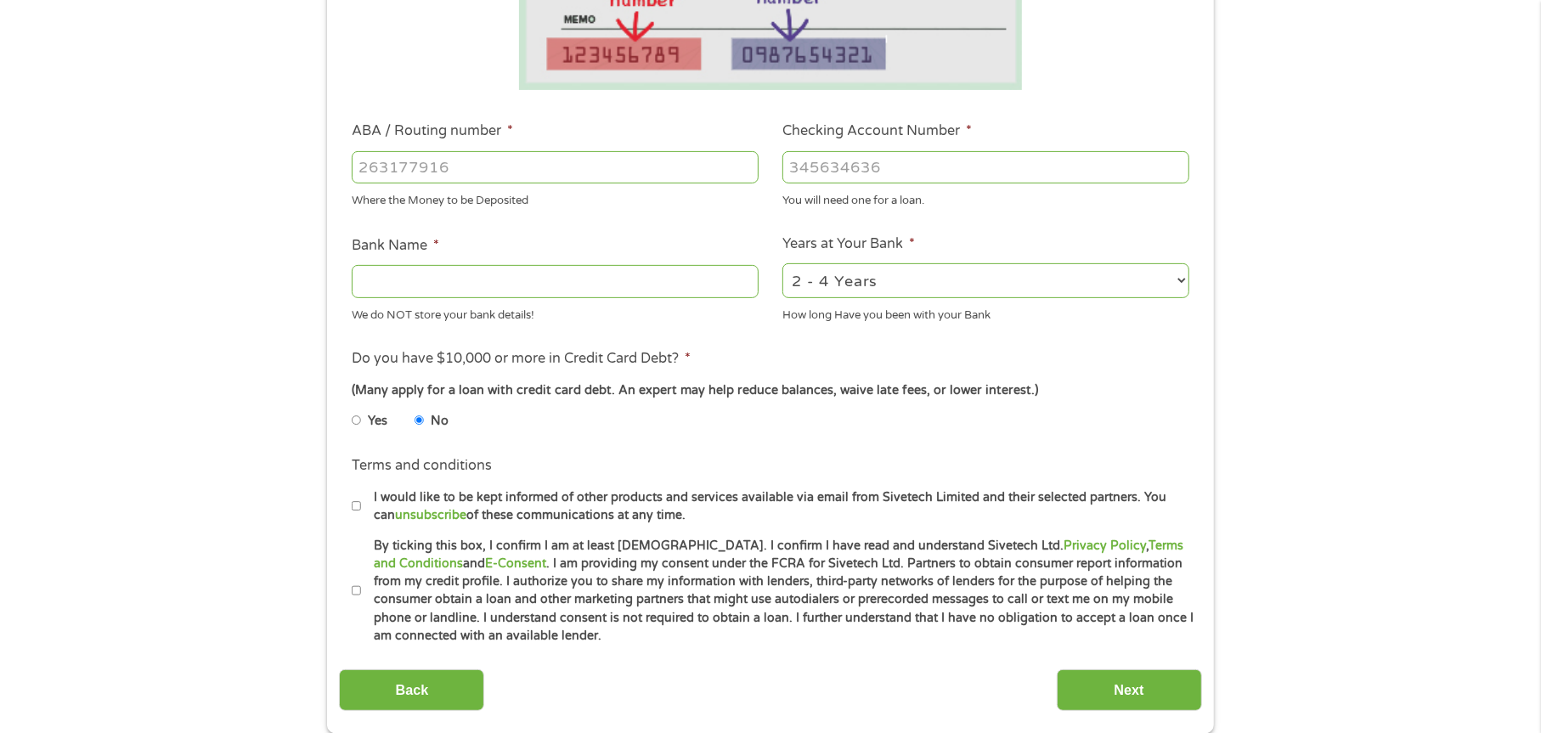
click at [357, 585] on input "By ticking this box, I confirm I am at least [DEMOGRAPHIC_DATA]. I confirm I ha…" at bounding box center [357, 591] width 10 height 27
checkbox input "true"
click at [460, 163] on input "ABA / Routing number *" at bounding box center [555, 167] width 407 height 32
type input "111900659"
type input "[PERSON_NAME] FARGO BANK"
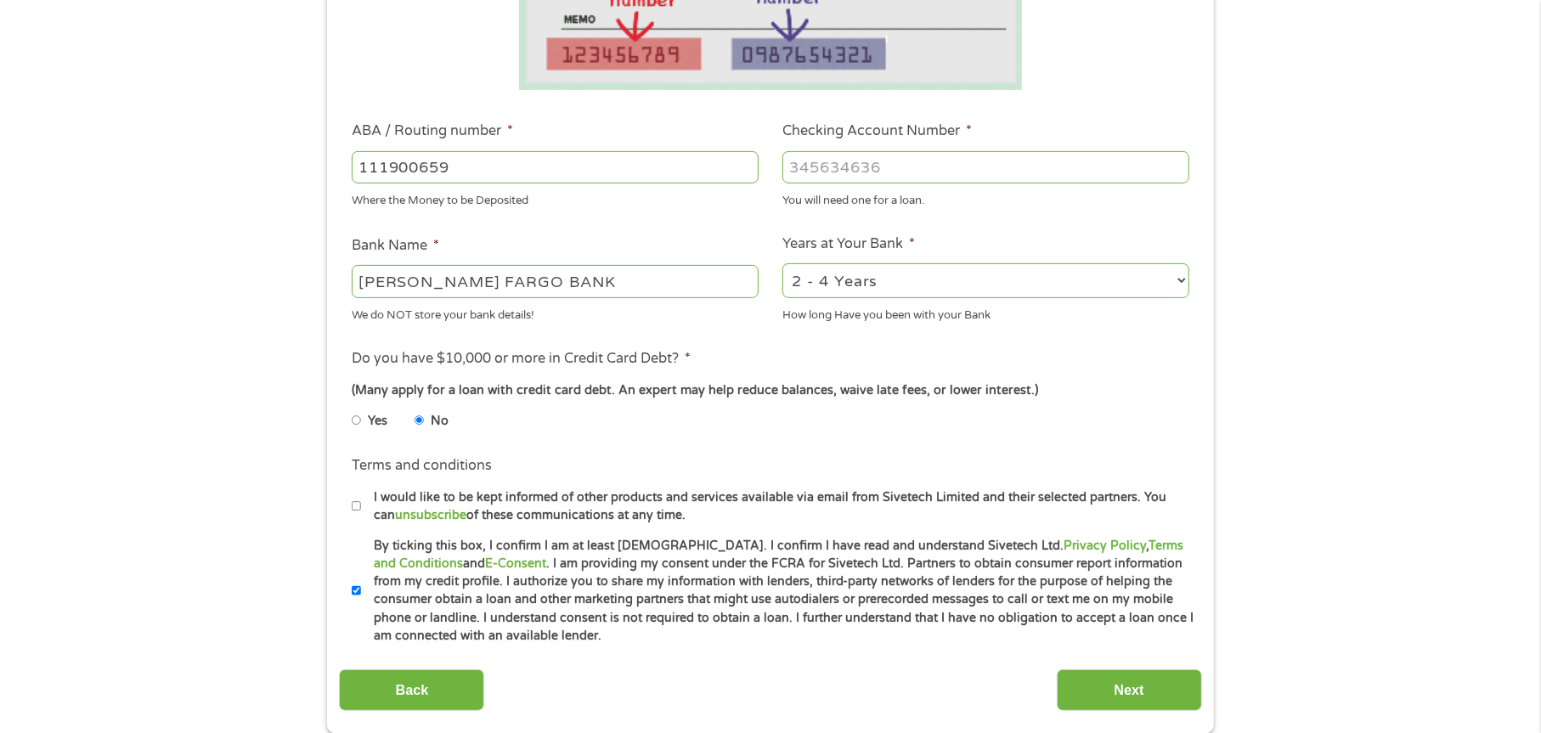
type input "111900659"
click at [978, 169] on input "Checking Account Number *" at bounding box center [985, 167] width 407 height 32
type input "6191531430"
click at [1098, 694] on input "Next" at bounding box center [1129, 690] width 145 height 42
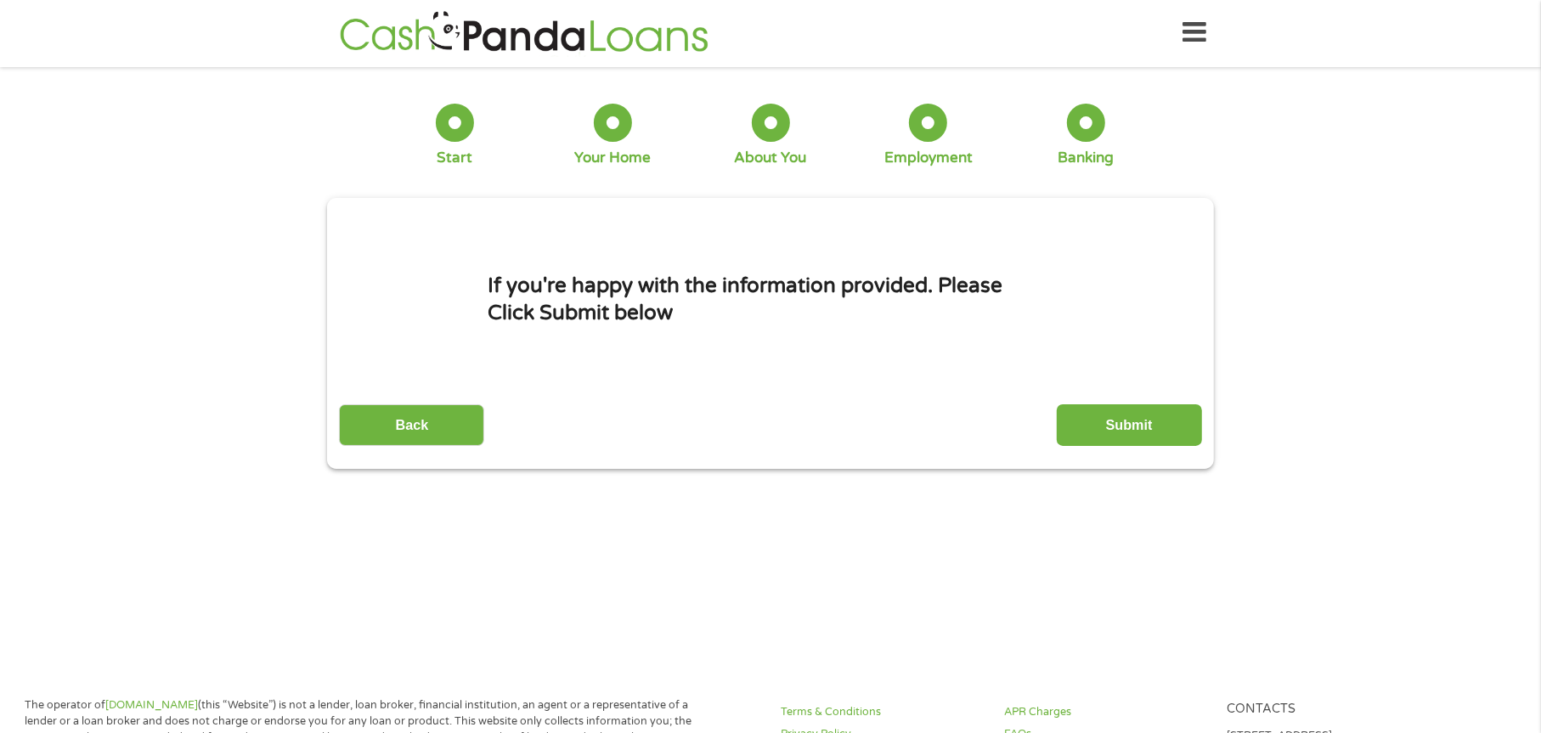
scroll to position [0, 0]
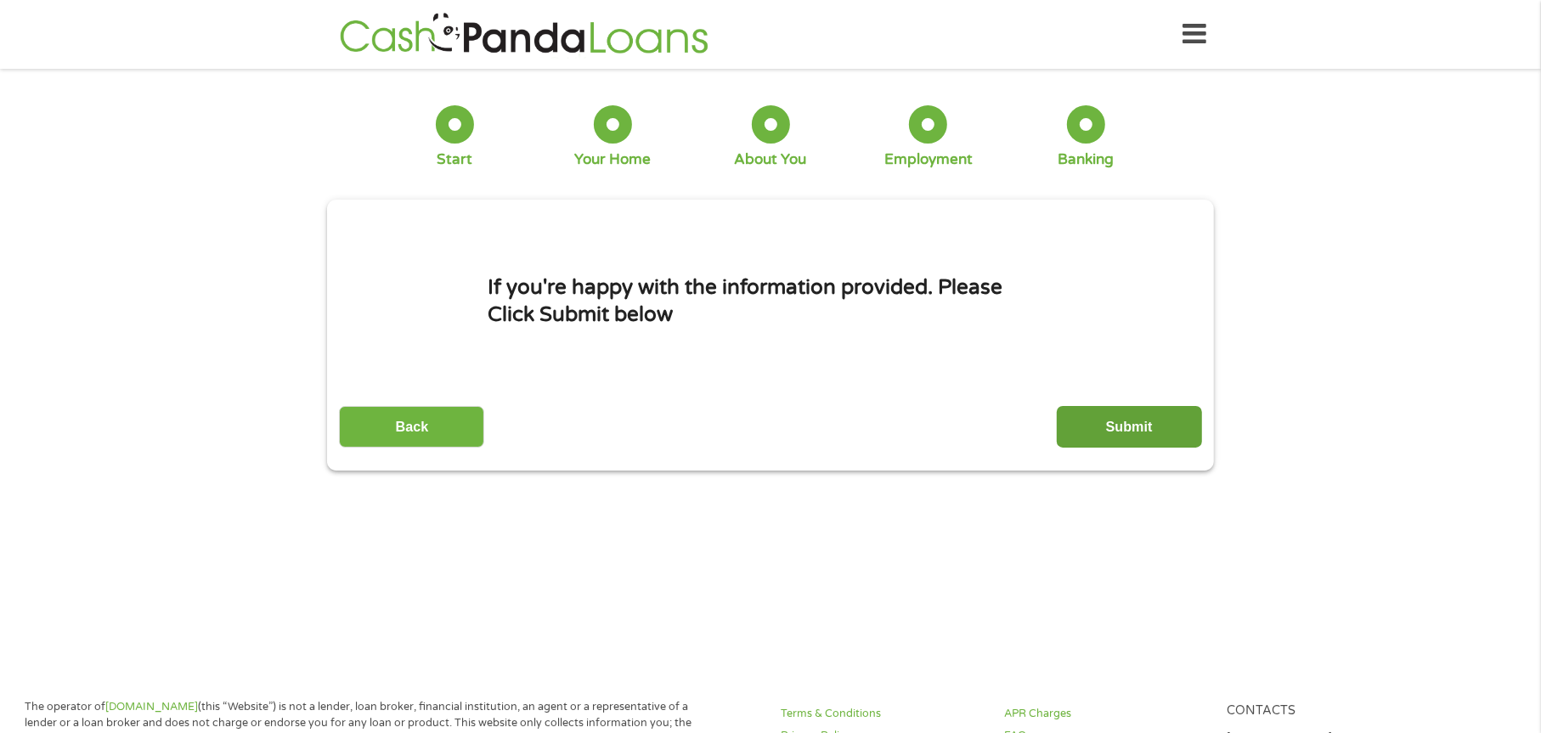
click at [1121, 427] on input "Submit" at bounding box center [1129, 427] width 145 height 42
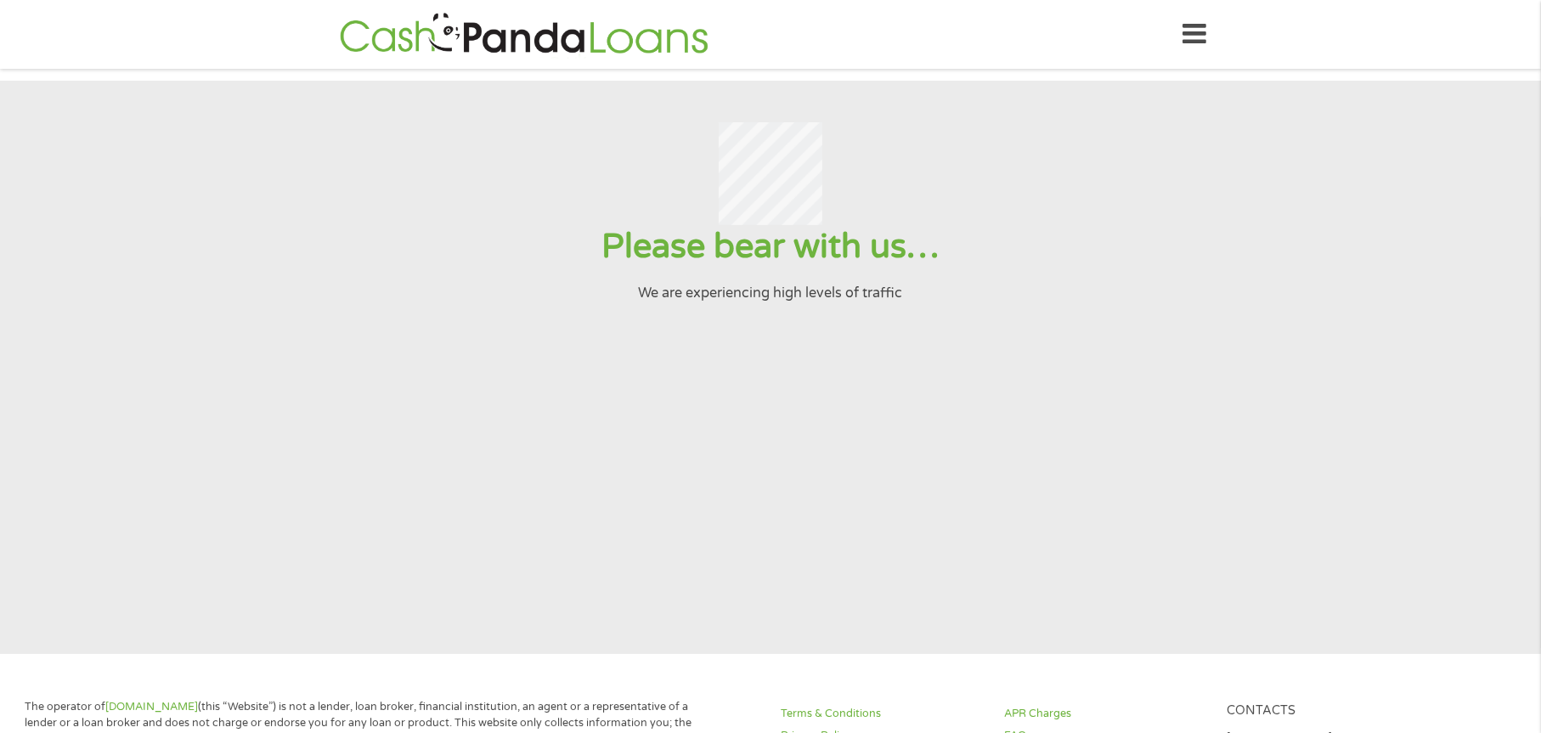
click at [796, 392] on section "Please bear with us… We are experiencing high levels of traffic" at bounding box center [770, 367] width 1541 height 573
click at [737, 445] on section "Please bear with us… We are experiencing high levels of traffic" at bounding box center [770, 367] width 1541 height 573
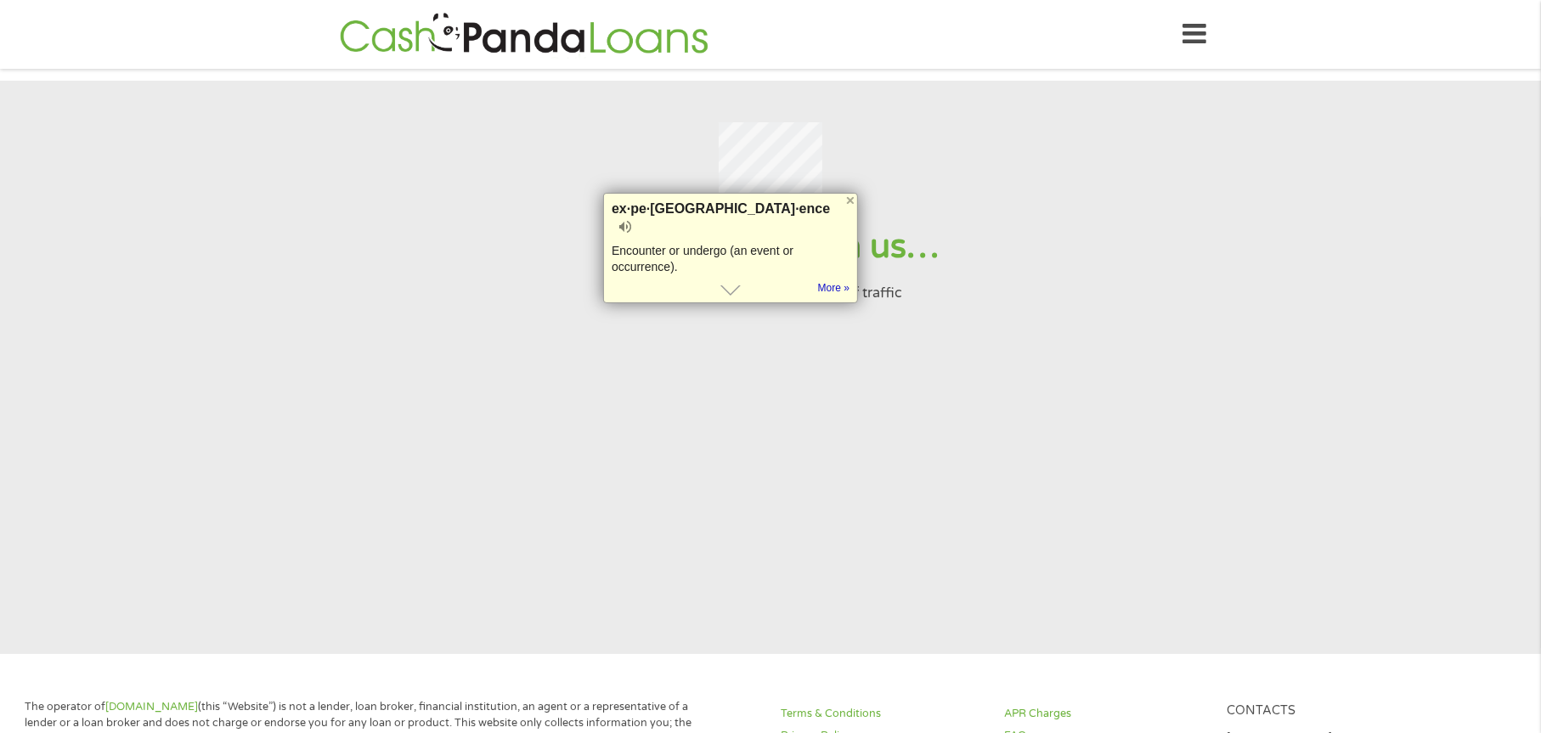
click at [737, 445] on section "Please bear with us… We are experiencing high levels of traffic" at bounding box center [770, 367] width 1541 height 573
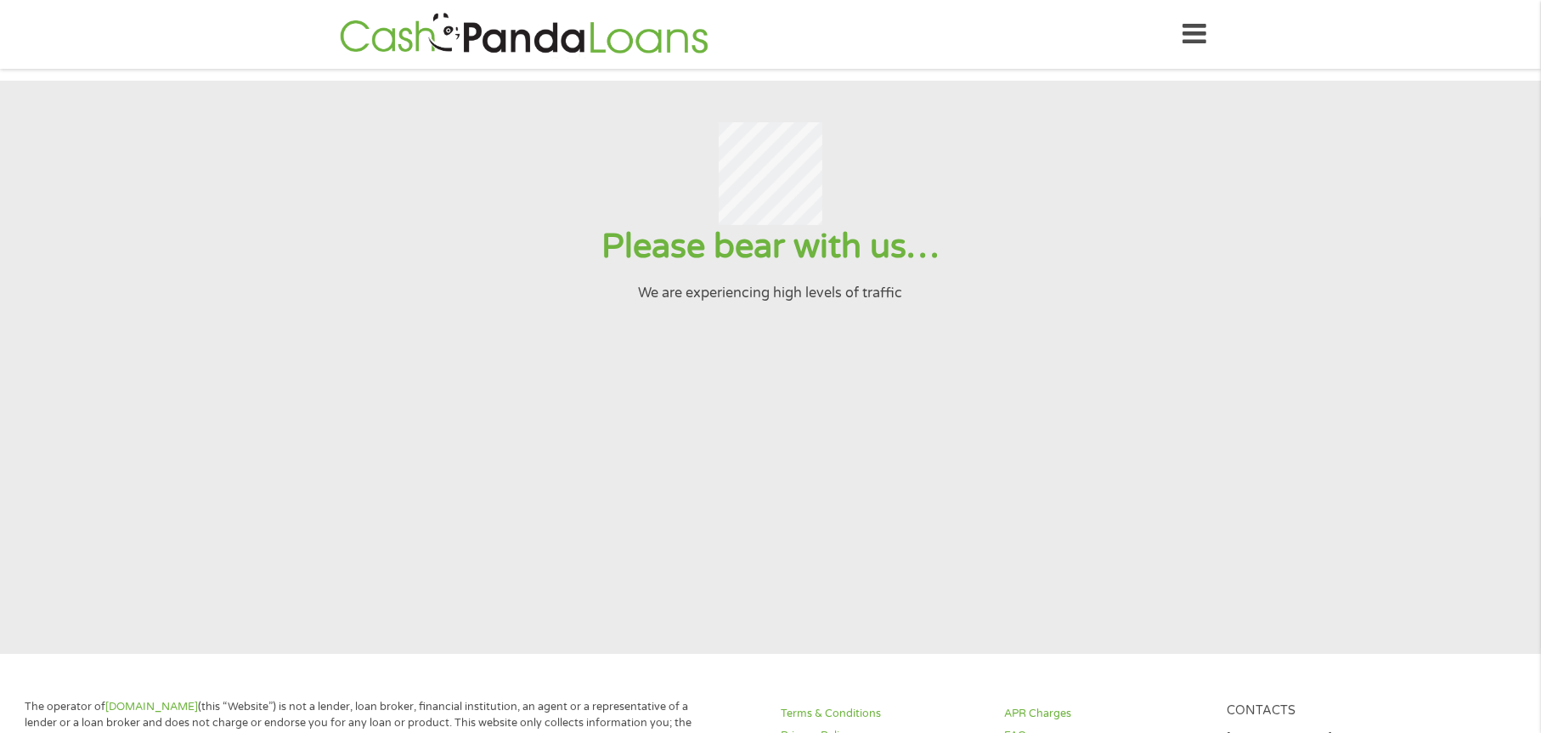
click at [1217, 33] on header "Home Get Loan Offer How it works FAQs Blog Cash Loans Quick Loans Online Loans …" at bounding box center [770, 34] width 1541 height 69
click at [1192, 31] on icon at bounding box center [1195, 35] width 24 height 42
